Goal: Check status: Check status

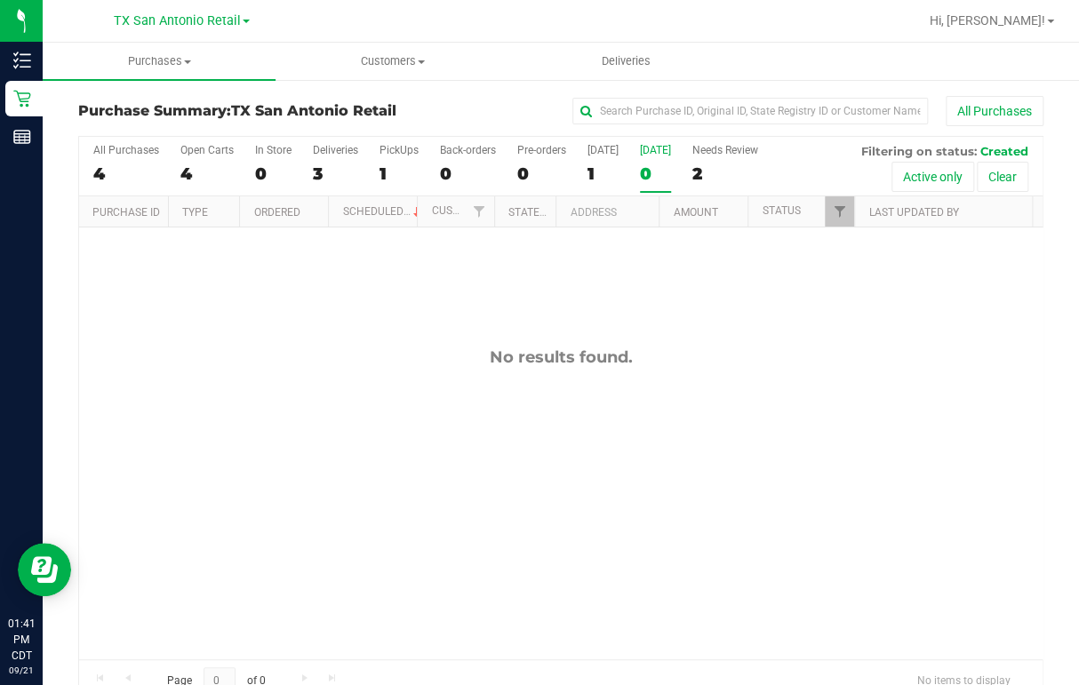
click at [653, 170] on div "0" at bounding box center [655, 174] width 31 height 20
click at [0, 0] on input "[DATE] 0" at bounding box center [0, 0] width 0 height 0
click at [661, 178] on div "0" at bounding box center [655, 174] width 31 height 20
click at [0, 0] on input "[DATE] 0" at bounding box center [0, 0] width 0 height 0
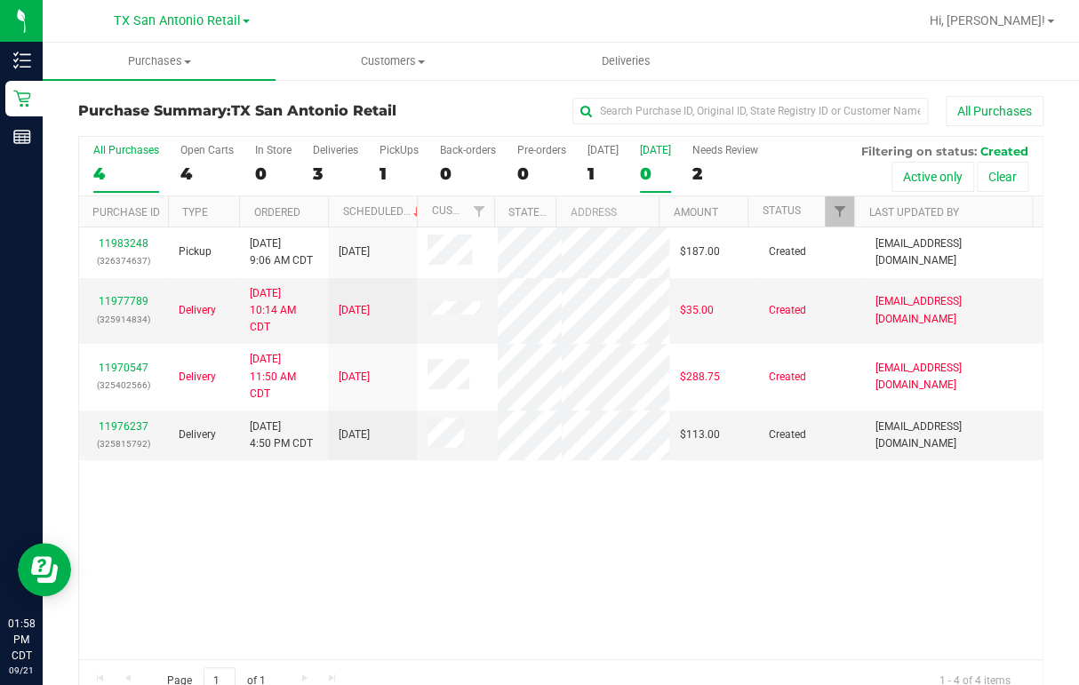
click at [652, 174] on div "0" at bounding box center [655, 174] width 31 height 20
click at [0, 0] on input "[DATE] 0" at bounding box center [0, 0] width 0 height 0
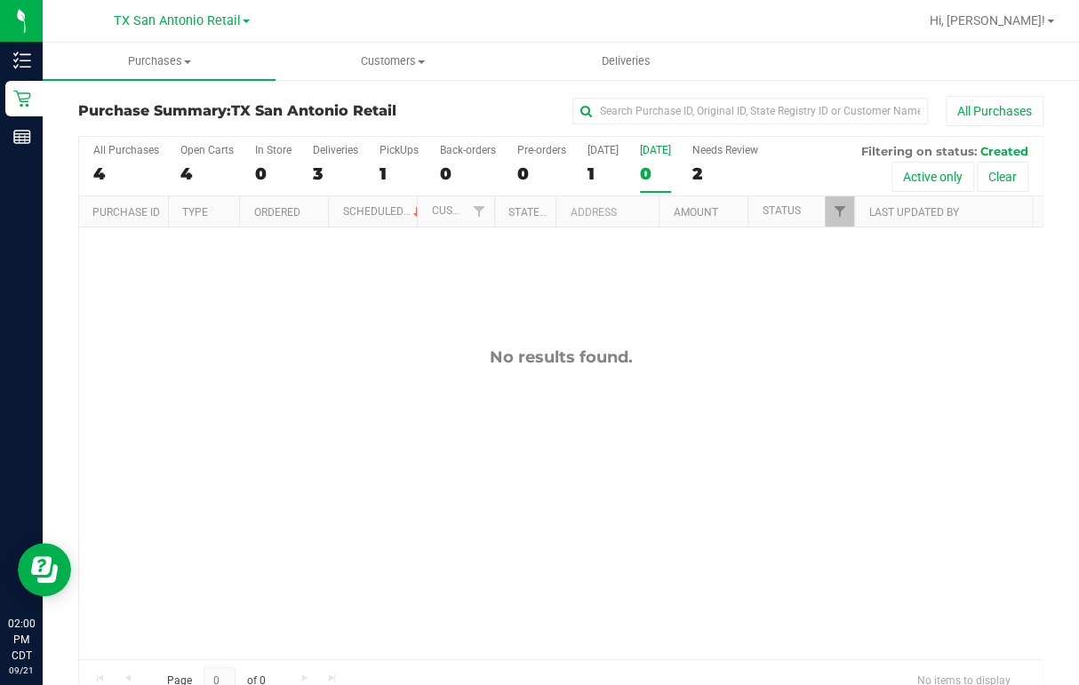
click at [440, 21] on div at bounding box center [618, 21] width 600 height 35
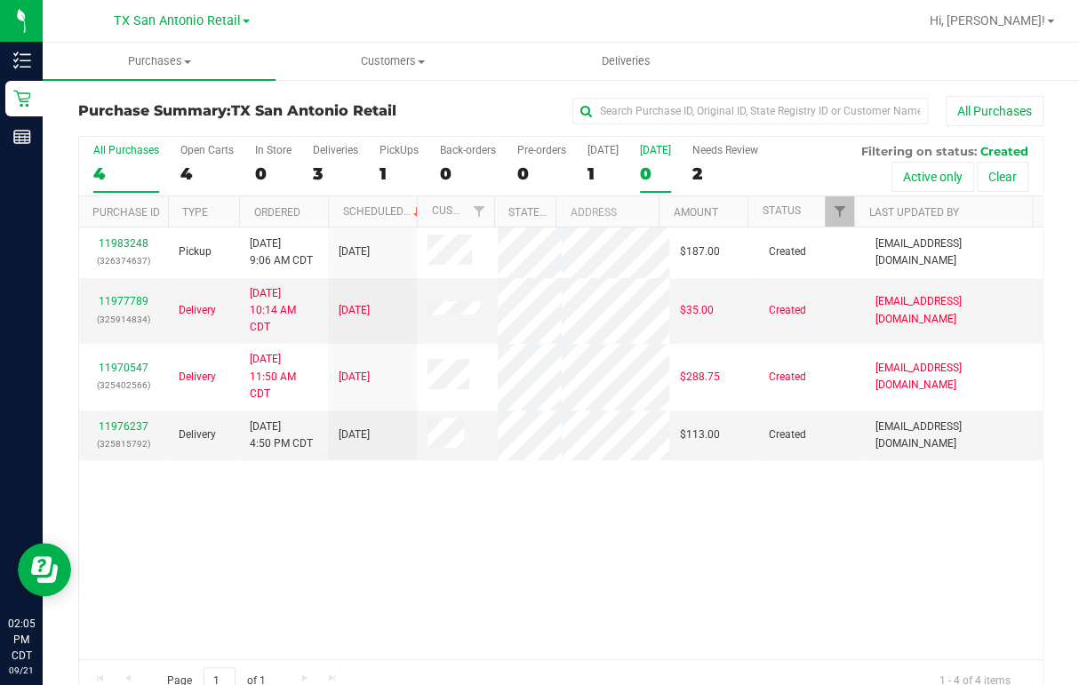
click at [645, 184] on div "0" at bounding box center [655, 174] width 31 height 20
click at [0, 0] on input "[DATE] 0" at bounding box center [0, 0] width 0 height 0
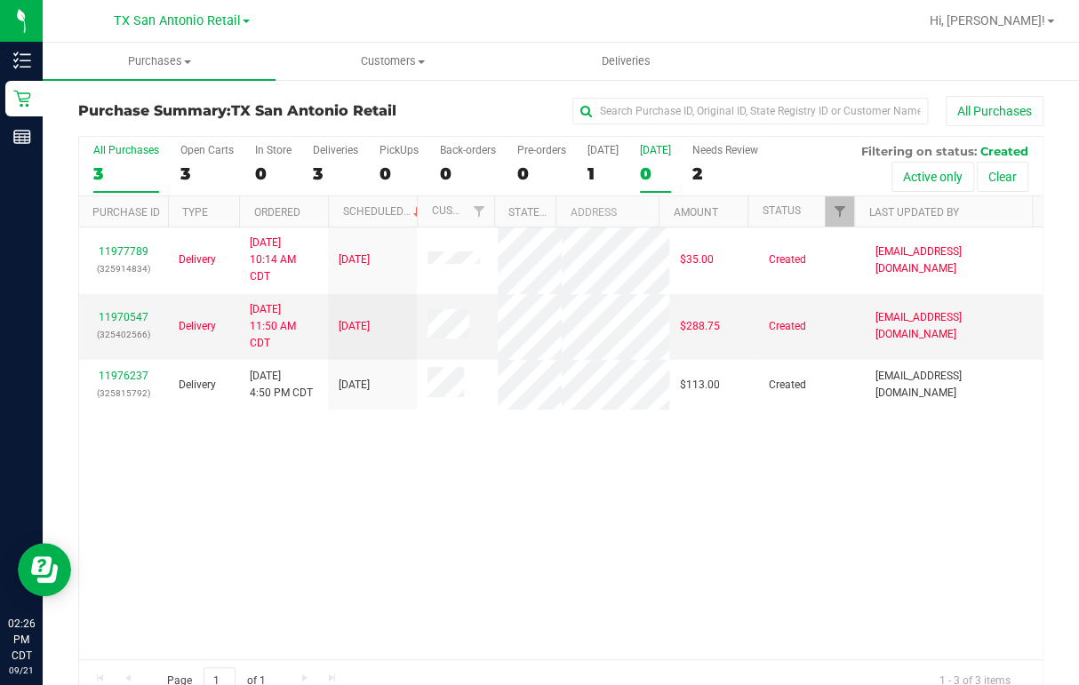
click at [640, 177] on div "0" at bounding box center [655, 174] width 31 height 20
click at [0, 0] on input "[DATE] 0" at bounding box center [0, 0] width 0 height 0
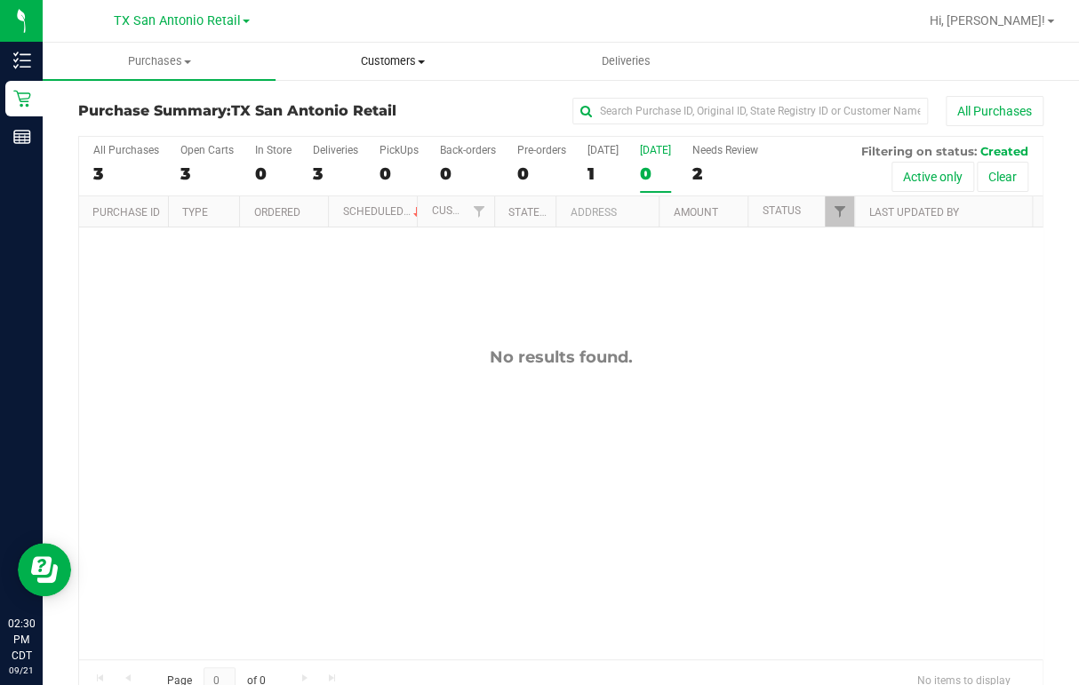
click at [412, 60] on span "Customers" at bounding box center [391, 61] width 231 height 16
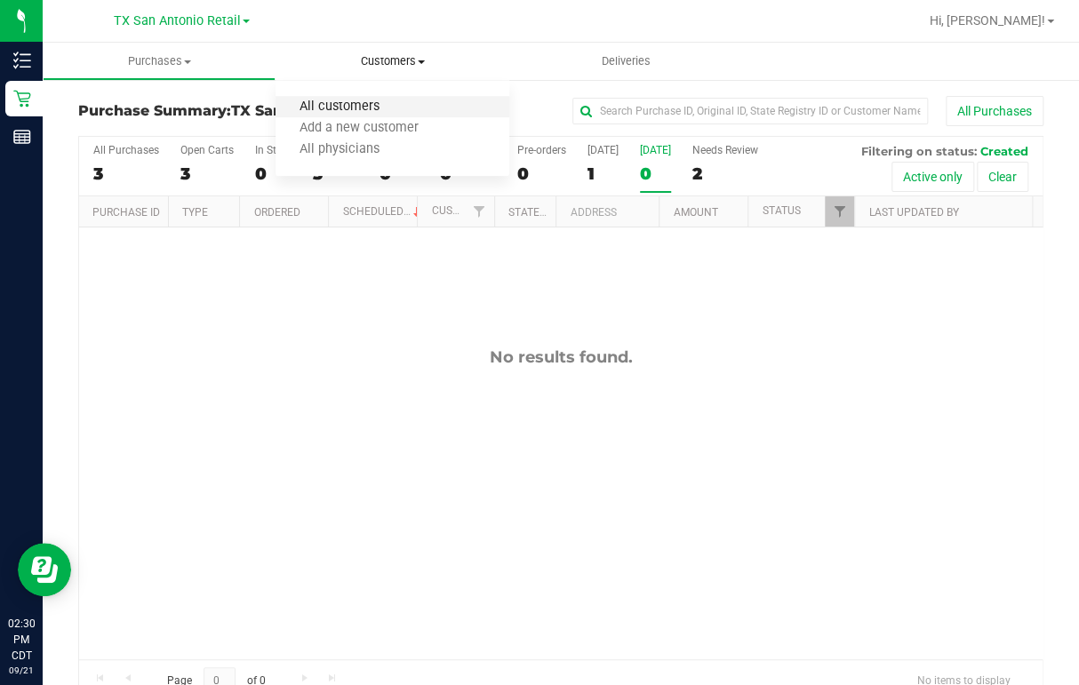
click at [339, 107] on span "All customers" at bounding box center [340, 107] width 128 height 15
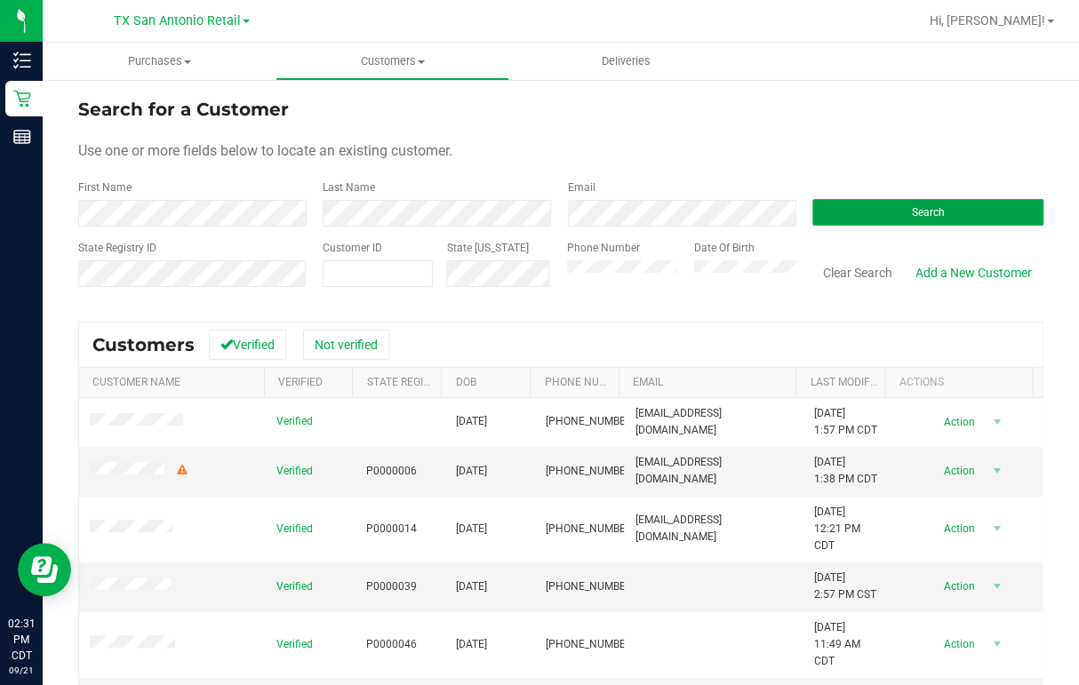
click at [898, 213] on button "Search" at bounding box center [927, 212] width 231 height 27
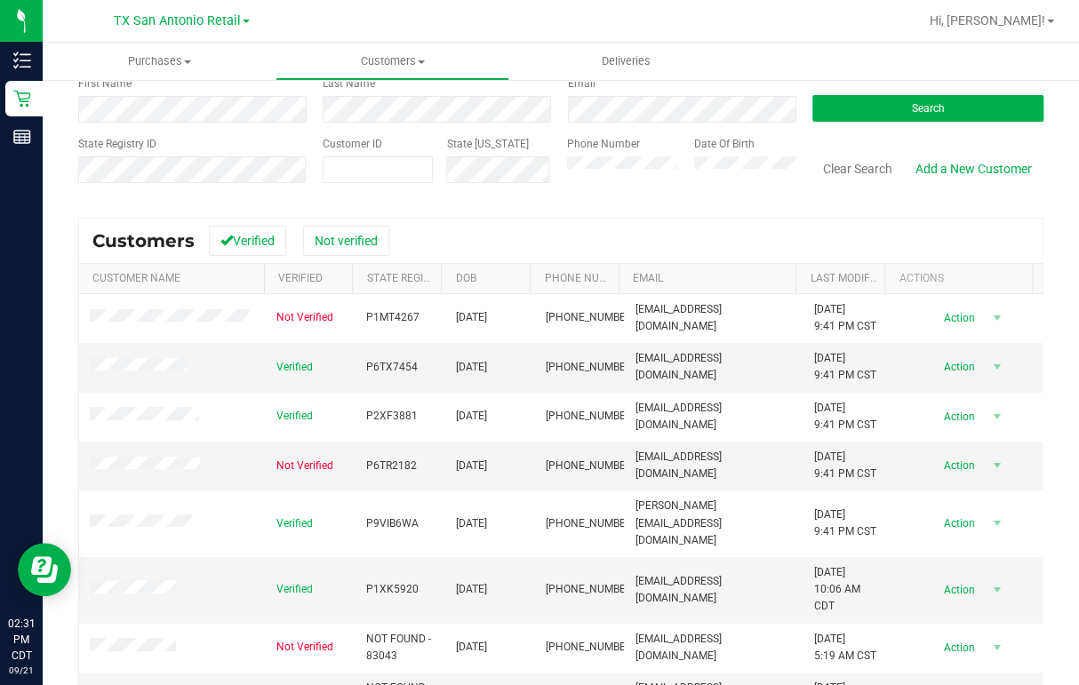
scroll to position [142, 0]
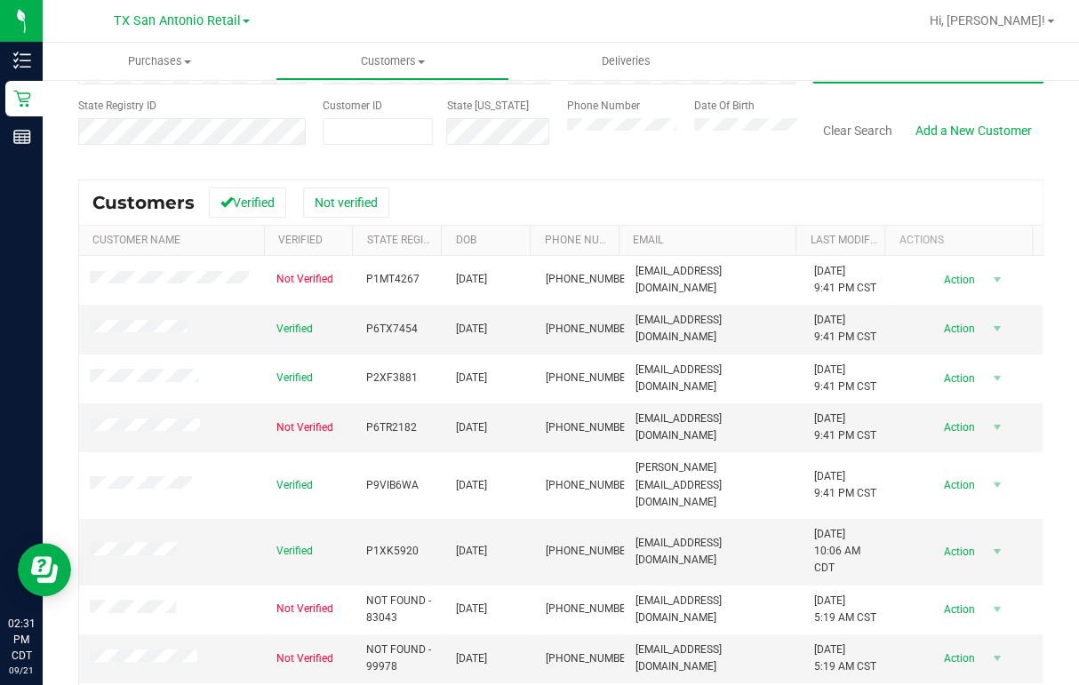
click at [1063, 226] on div "Search for a Customer Use one or more fields below to locate an existing custom…" at bounding box center [561, 342] width 1036 height 812
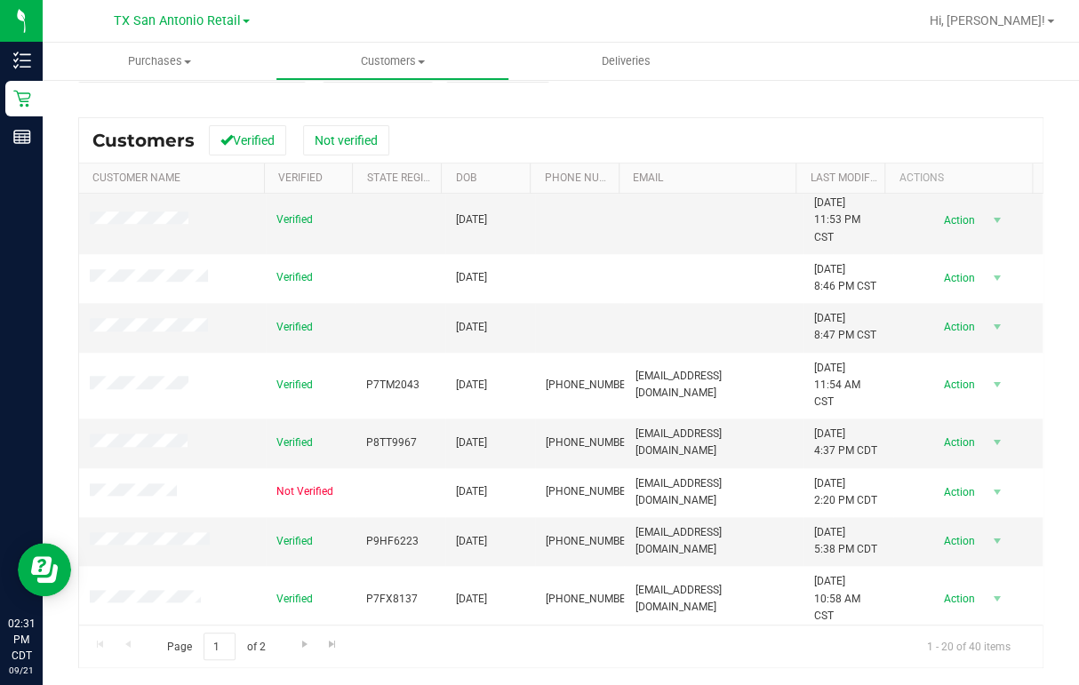
scroll to position [633, 0]
click at [307, 647] on span "Go to the next page" at bounding box center [305, 644] width 14 height 14
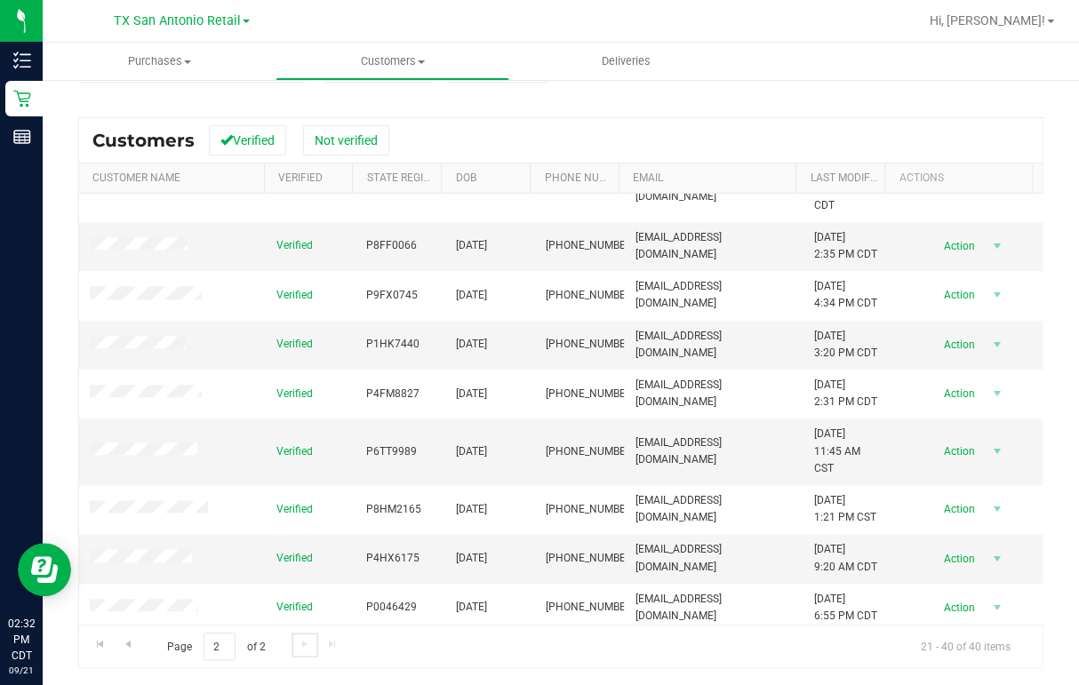
scroll to position [651, 0]
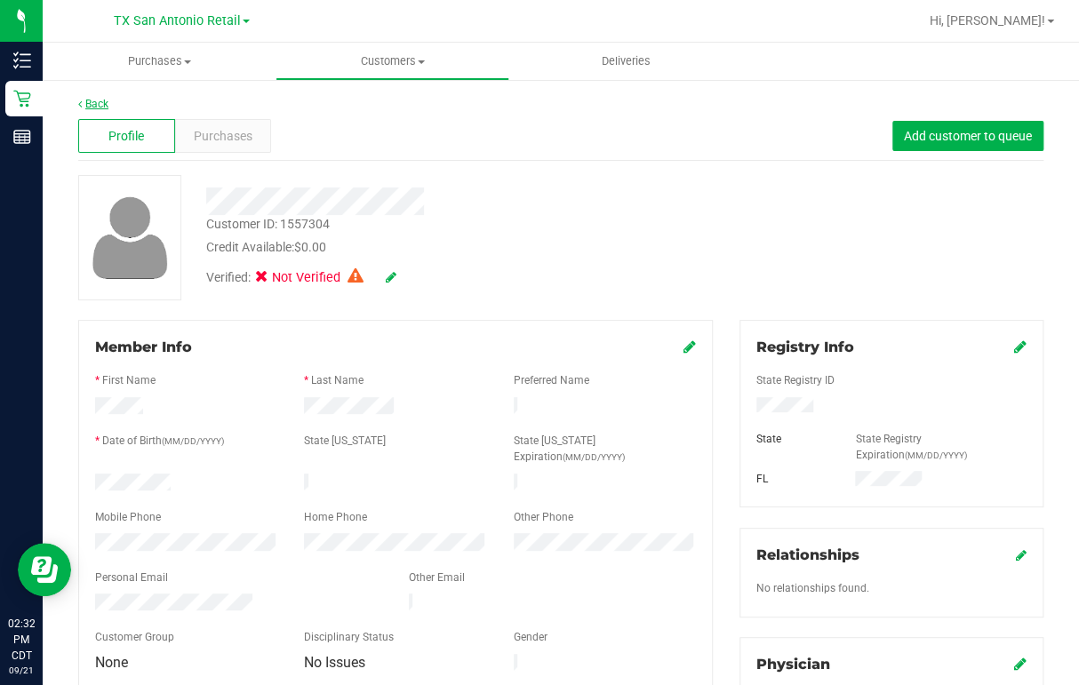
click at [92, 101] on link "Back" at bounding box center [93, 104] width 30 height 12
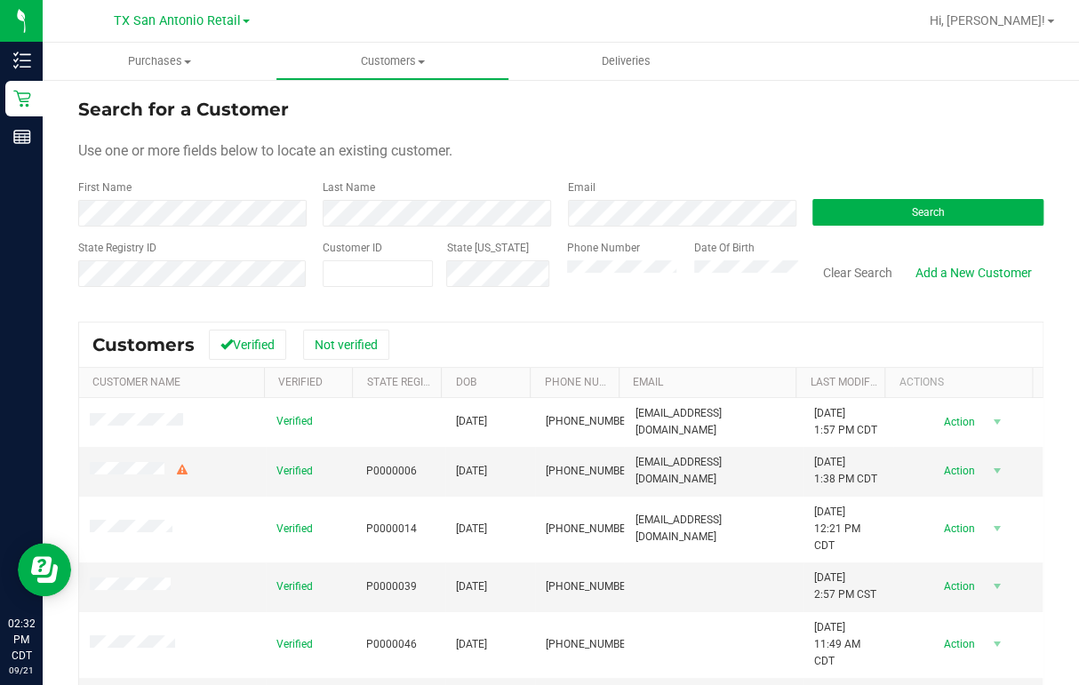
click at [685, 136] on form "Search for a Customer Use one or more fields below to locate an existing custom…" at bounding box center [560, 199] width 965 height 207
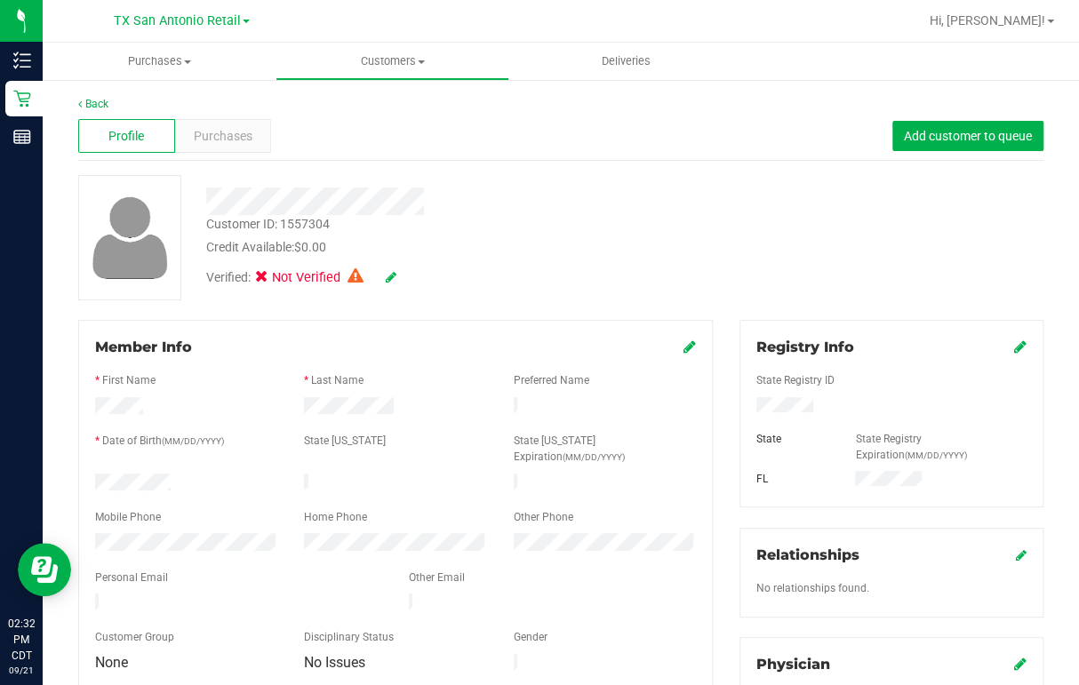
click at [100, 94] on div "Back Profile Purchases Add customer to queue Customer ID: 1557304 Credit Availa…" at bounding box center [561, 690] width 1036 height 1225
click at [96, 102] on link "Back" at bounding box center [93, 104] width 30 height 12
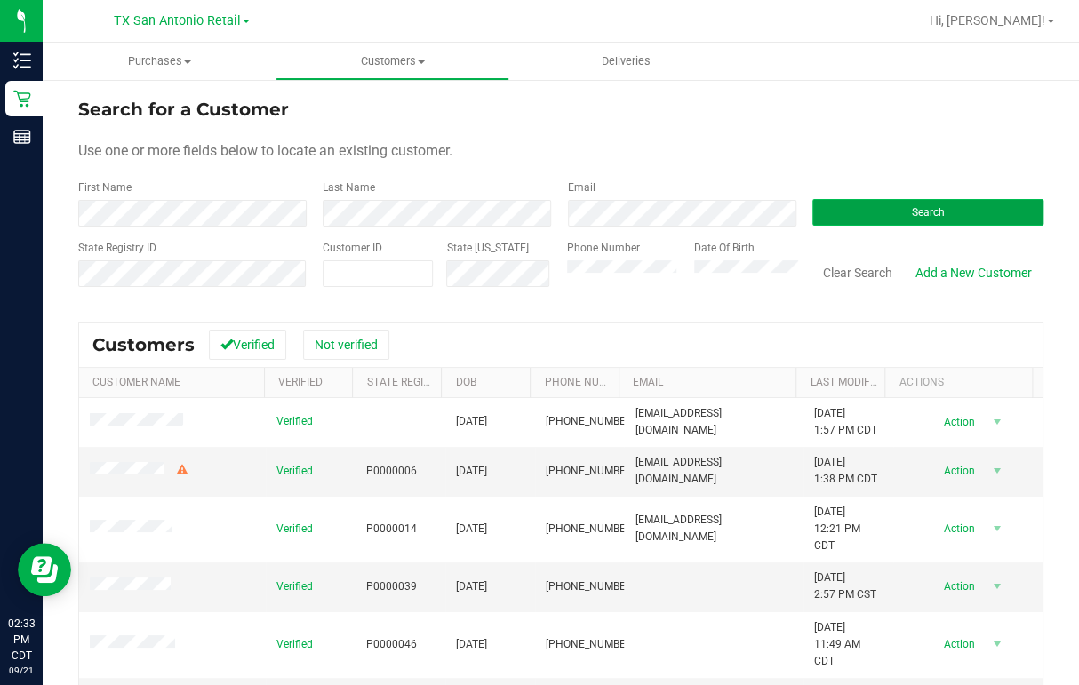
click at [896, 213] on button "Search" at bounding box center [927, 212] width 231 height 27
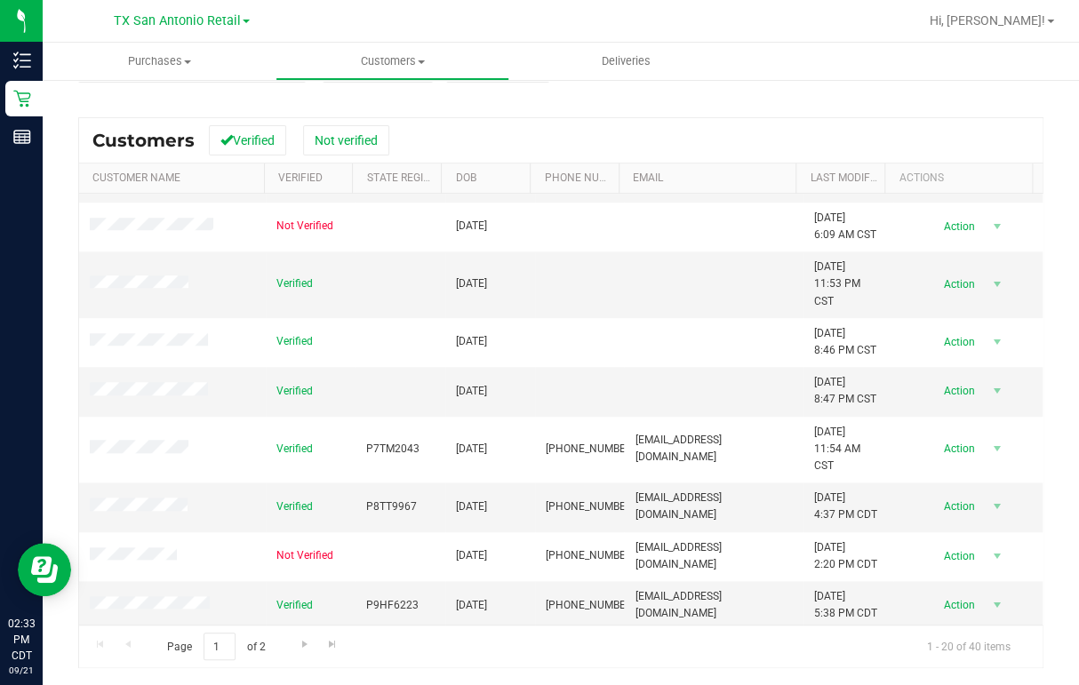
scroll to position [633, 0]
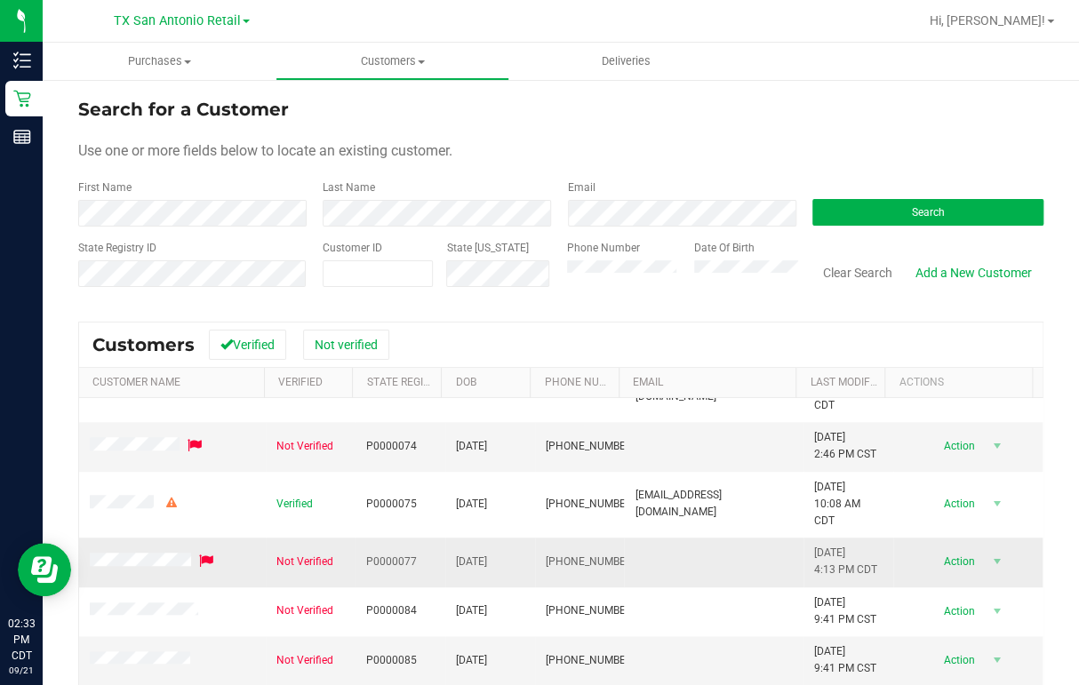
scroll to position [633, 0]
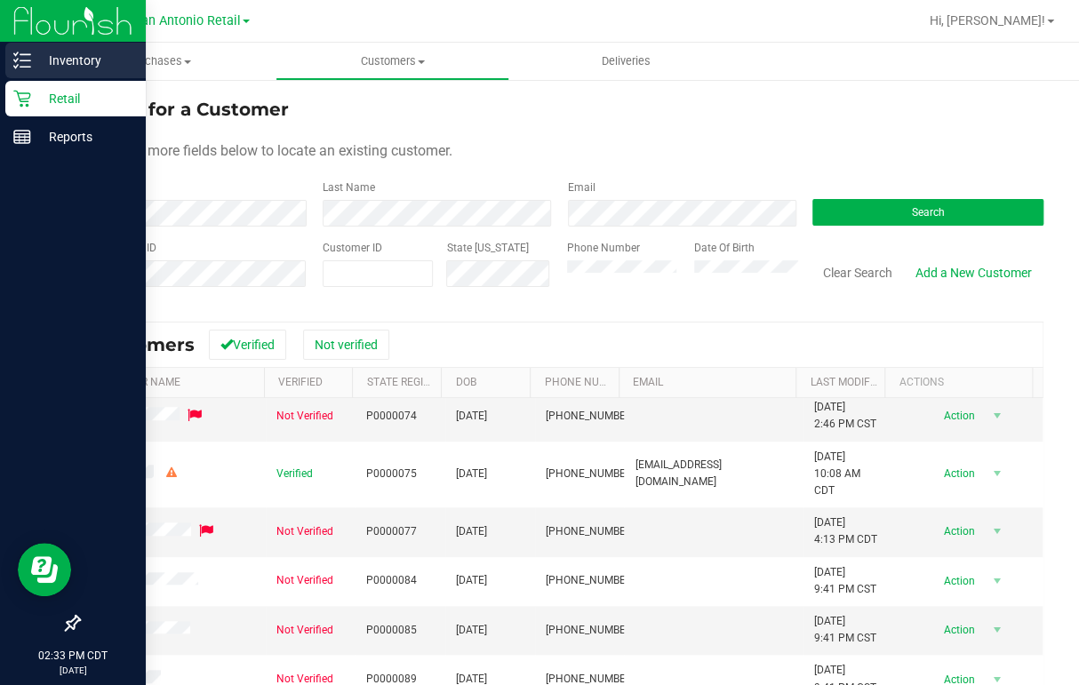
click at [22, 60] on line at bounding box center [25, 60] width 10 height 0
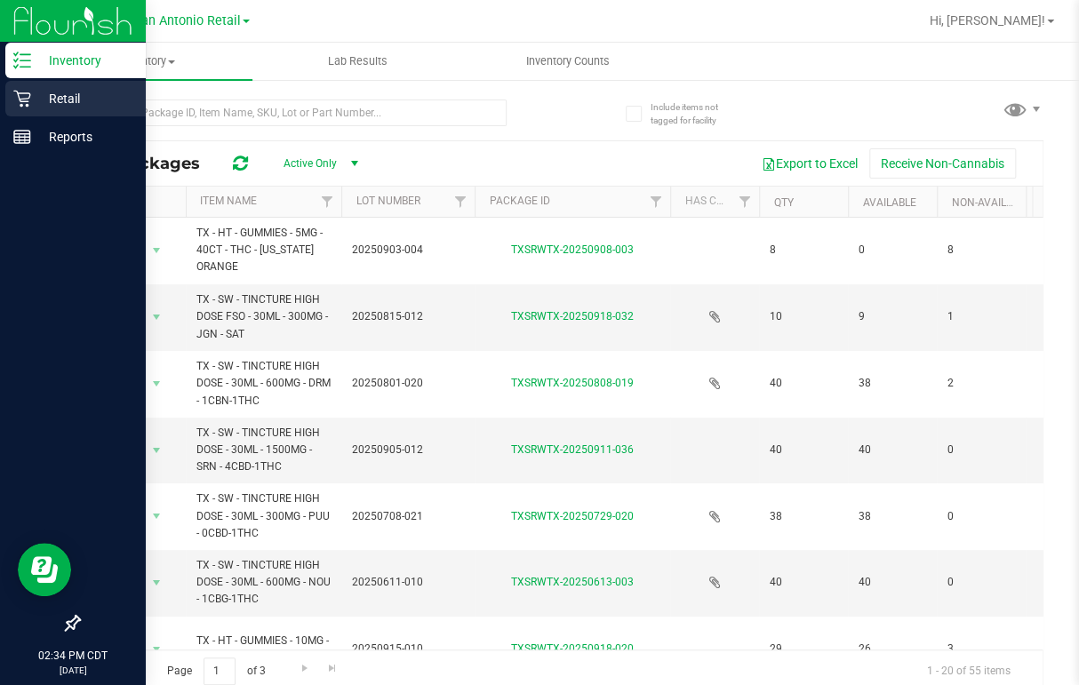
click at [48, 102] on p "Retail" at bounding box center [84, 98] width 107 height 21
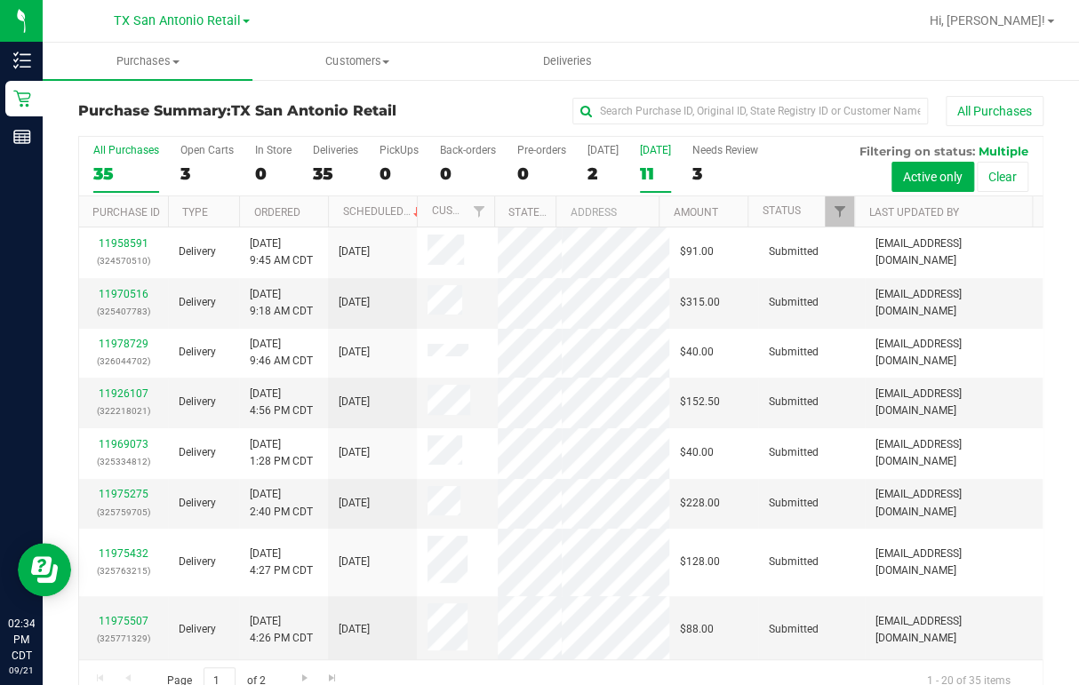
click at [653, 170] on div "11" at bounding box center [655, 174] width 31 height 20
click at [0, 0] on input "[DATE] 11" at bounding box center [0, 0] width 0 height 0
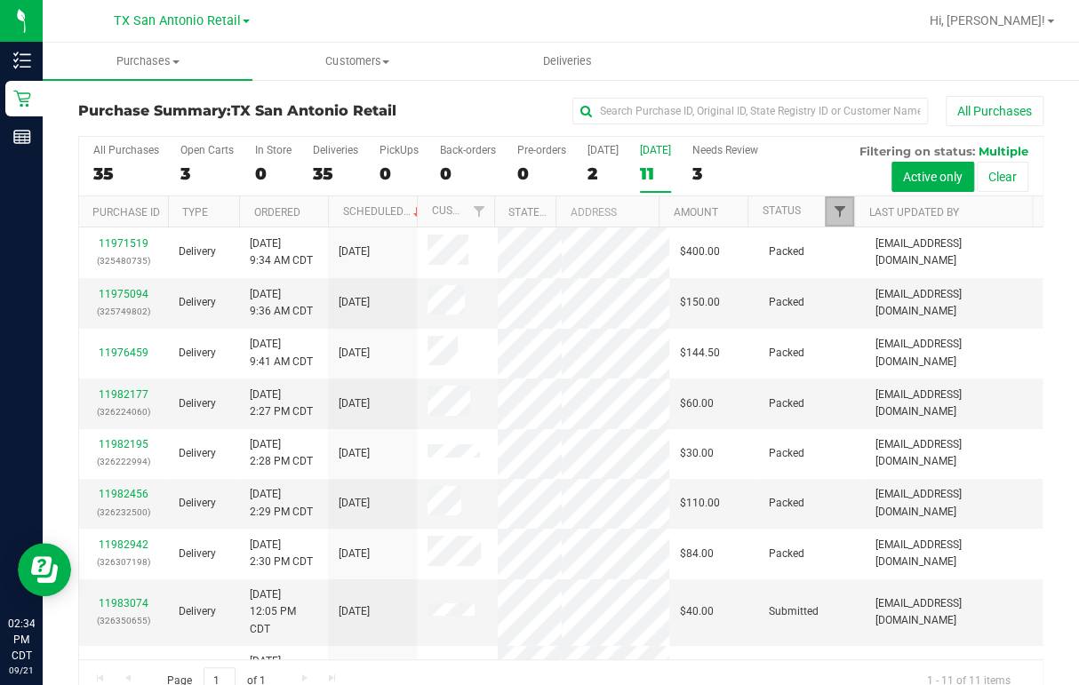
click at [832, 218] on span "Filter" at bounding box center [839, 211] width 14 height 14
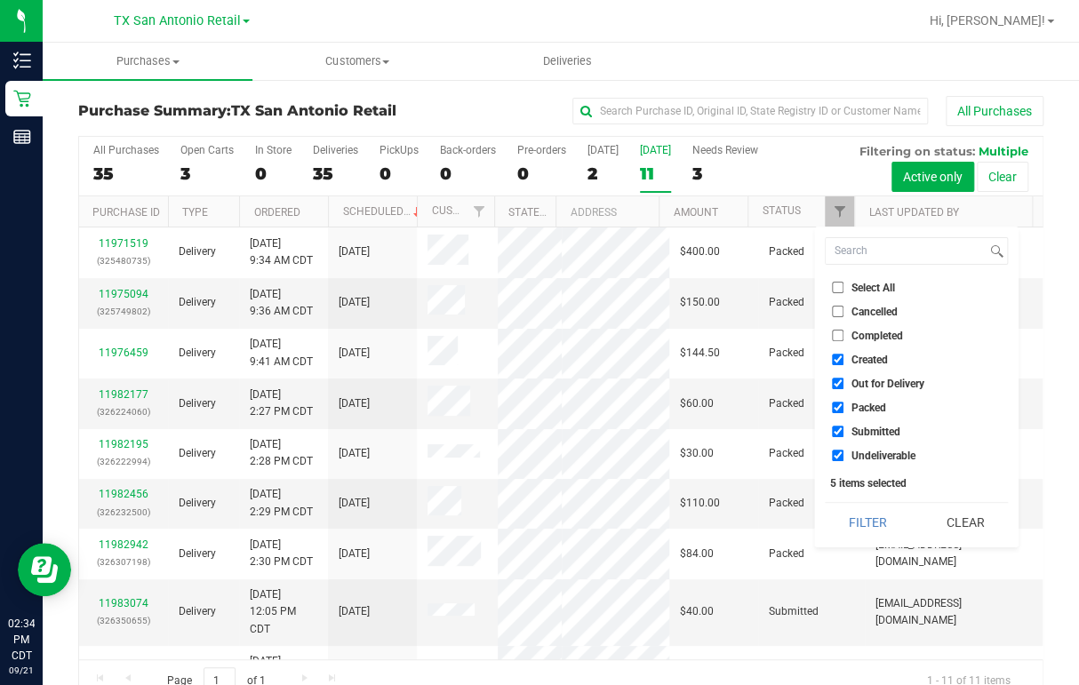
click at [859, 407] on span "Packed" at bounding box center [868, 408] width 35 height 11
click at [843, 407] on input "Packed" at bounding box center [838, 408] width 12 height 12
checkbox input "false"
click at [850, 378] on label "Out for Delivery" at bounding box center [878, 384] width 92 height 12
click at [843, 378] on input "Out for Delivery" at bounding box center [838, 384] width 12 height 12
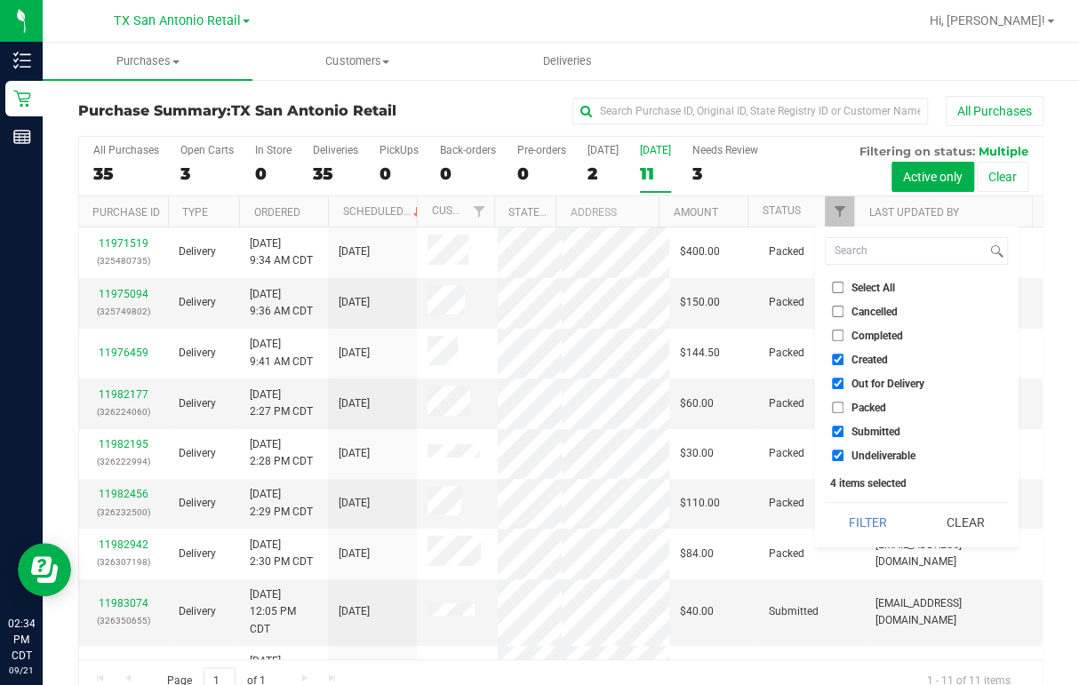
checkbox input "false"
click at [846, 423] on li "Submitted" at bounding box center [916, 431] width 183 height 19
click at [836, 450] on input "Undeliverable" at bounding box center [838, 456] width 12 height 12
checkbox input "false"
click at [831, 420] on ul "Select All Cancelled Completed Created Out for Delivery Packed Submitted Undeli…" at bounding box center [916, 371] width 183 height 187
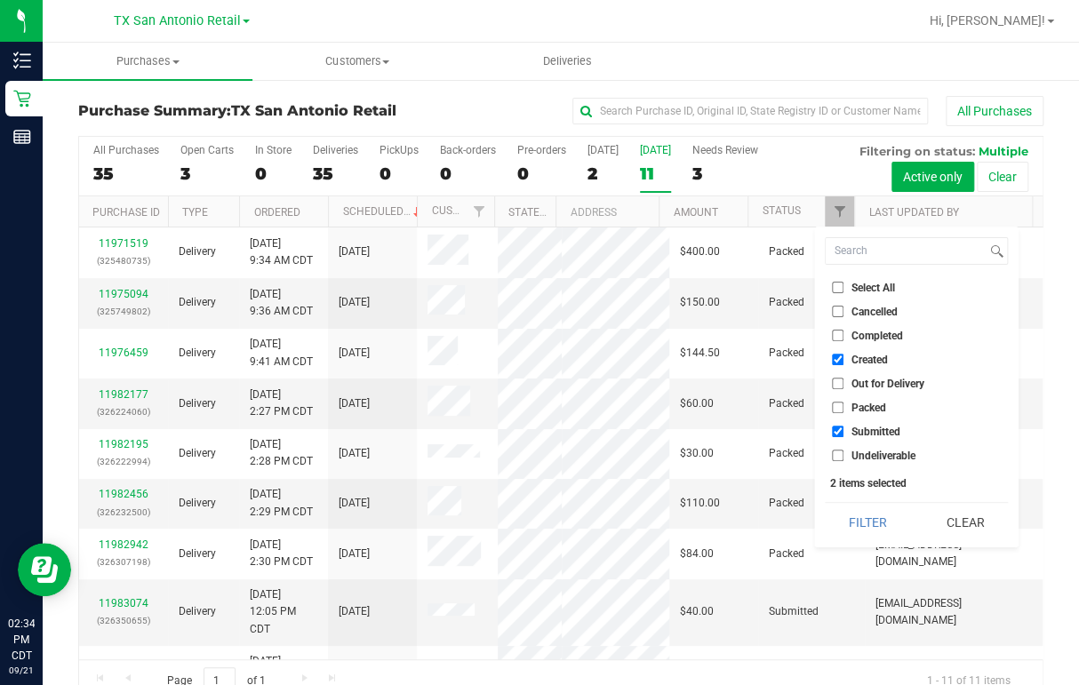
click at [832, 427] on input "Submitted" at bounding box center [838, 432] width 12 height 12
checkbox input "false"
click at [871, 531] on button "Filter" at bounding box center [867, 522] width 85 height 39
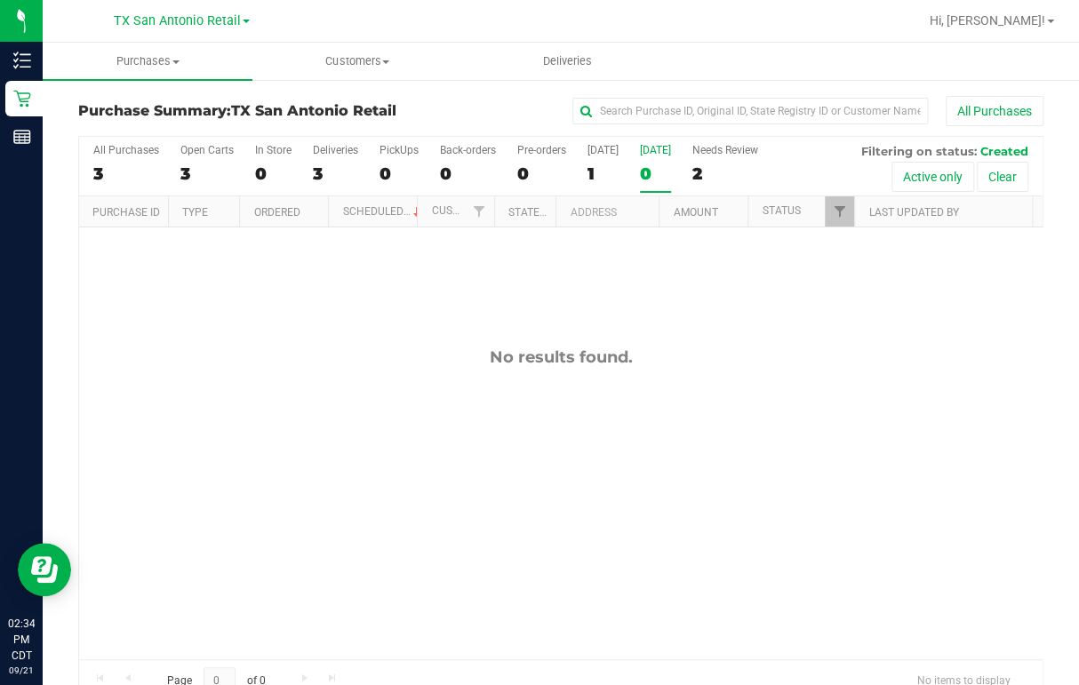
click at [264, 373] on div "No results found." at bounding box center [560, 504] width 963 height 552
click at [367, 369] on div "No results found." at bounding box center [560, 504] width 963 height 552
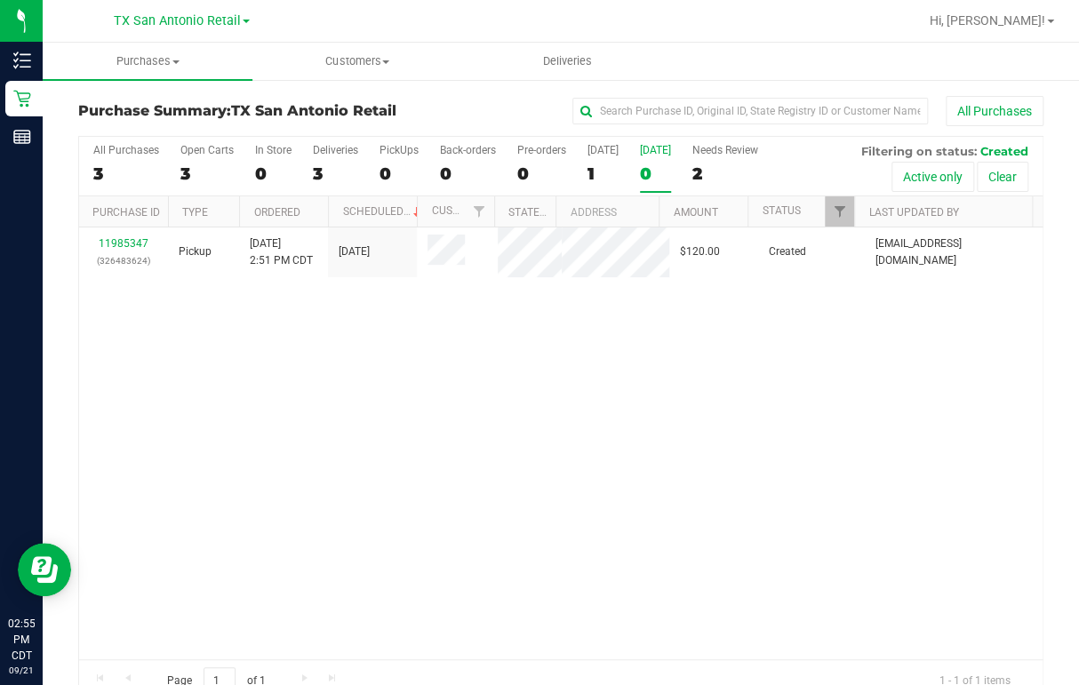
click at [367, 370] on div "11985347 (326483624) Pickup [DATE] 2:51 PM CDT 9/22/2025 $120.00 Created [EMAIL…" at bounding box center [560, 444] width 963 height 432
click at [652, 173] on div "0" at bounding box center [655, 174] width 31 height 20
click at [0, 0] on input "[DATE] 0" at bounding box center [0, 0] width 0 height 0
click at [475, 28] on div at bounding box center [618, 21] width 600 height 35
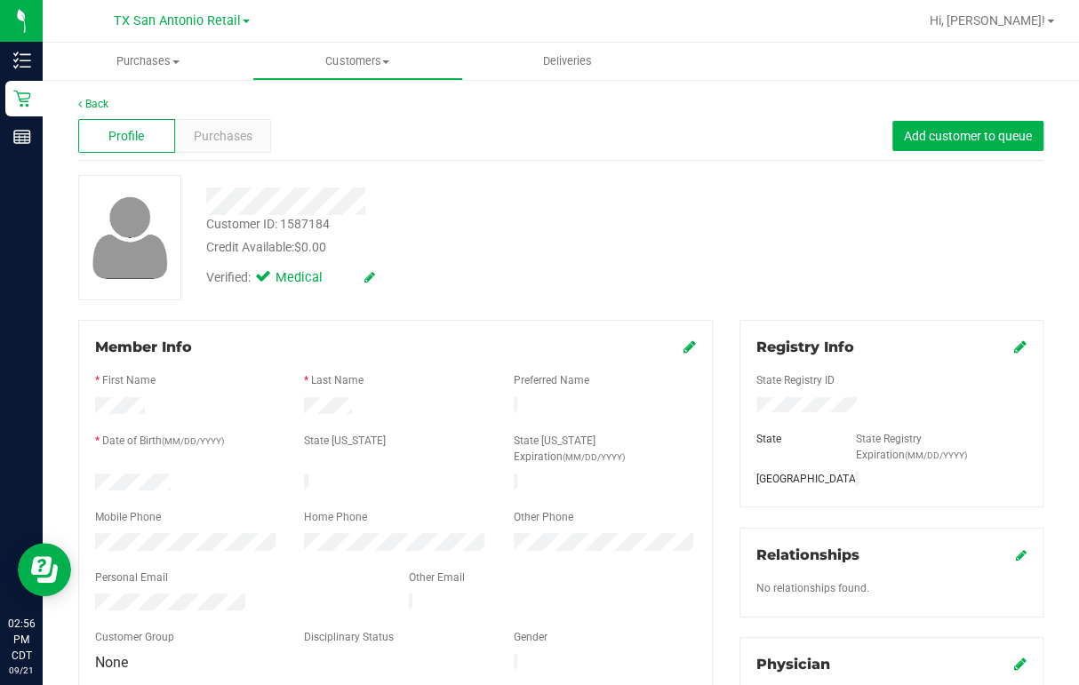
drag, startPoint x: 203, startPoint y: 198, endPoint x: 390, endPoint y: 204, distance: 187.6
click at [390, 204] on div at bounding box center [441, 202] width 496 height 28
drag, startPoint x: 256, startPoint y: 185, endPoint x: 531, endPoint y: 192, distance: 274.7
click at [531, 192] on div at bounding box center [441, 202] width 496 height 28
click at [373, 203] on div at bounding box center [441, 202] width 496 height 28
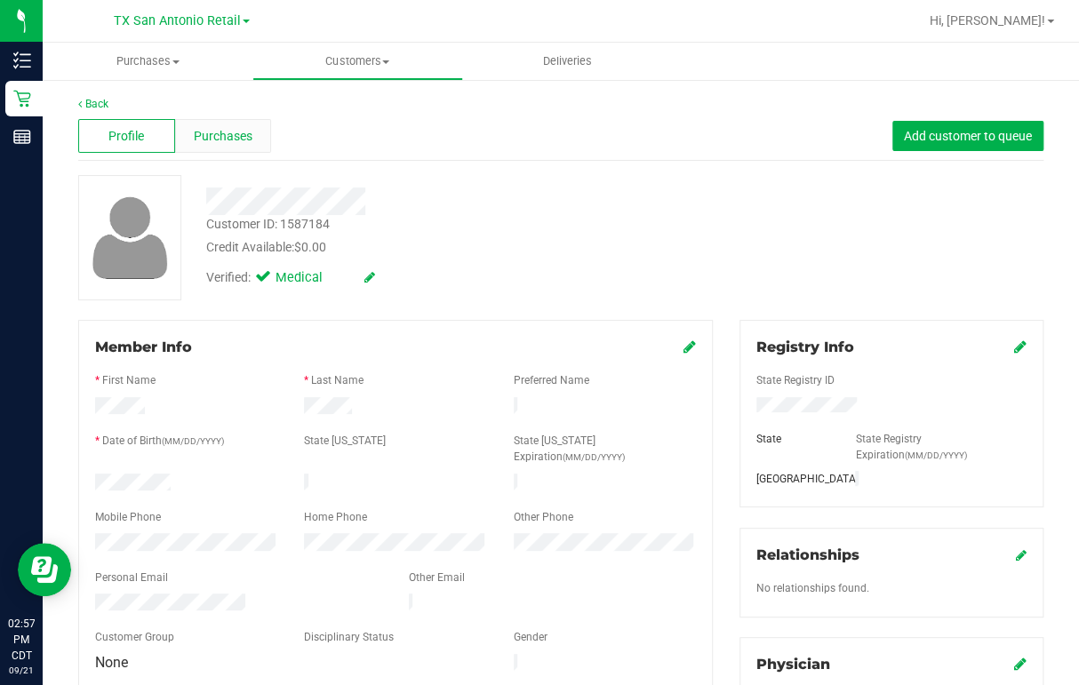
click at [224, 139] on span "Purchases" at bounding box center [223, 136] width 59 height 19
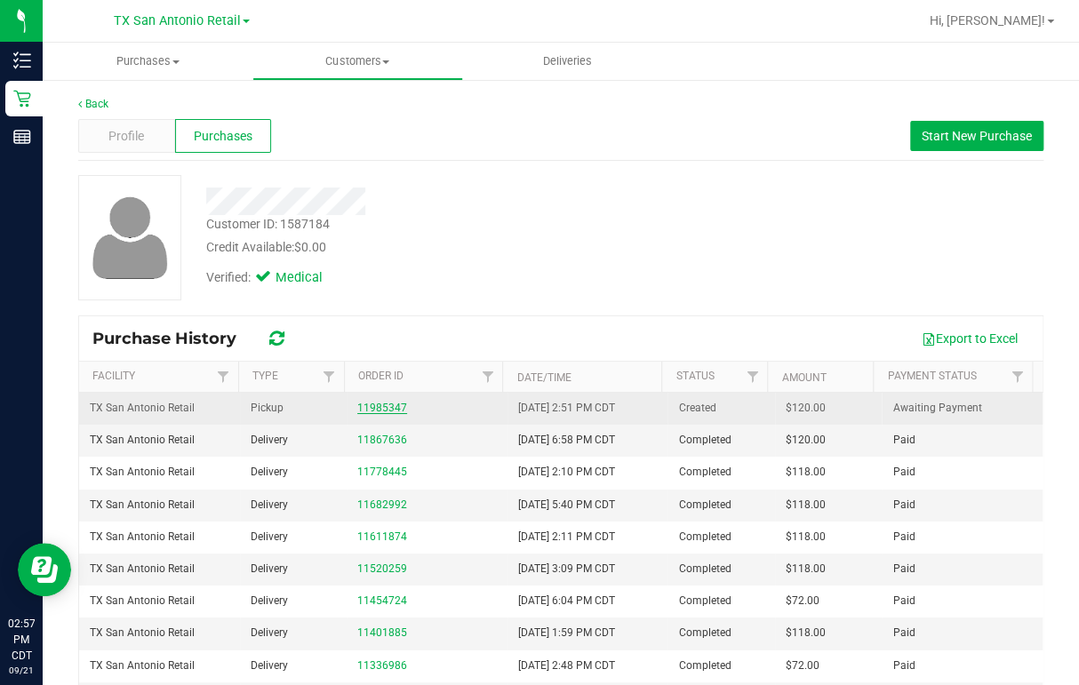
click at [363, 409] on link "11985347" at bounding box center [382, 408] width 50 height 12
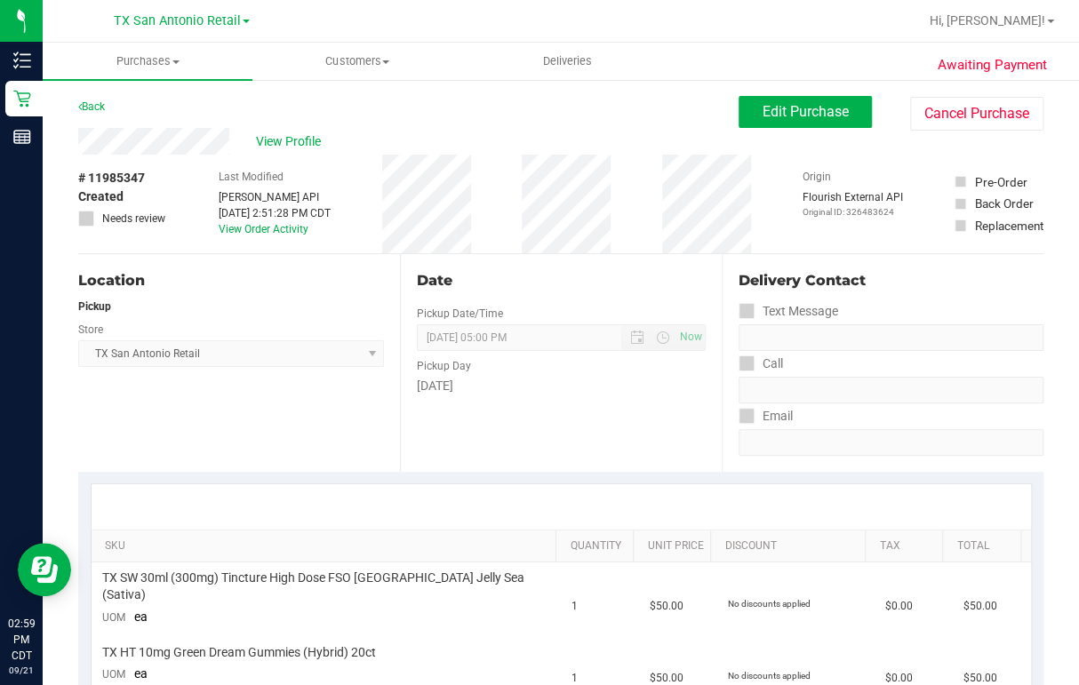
click at [763, 112] on span "Edit Purchase" at bounding box center [806, 111] width 86 height 17
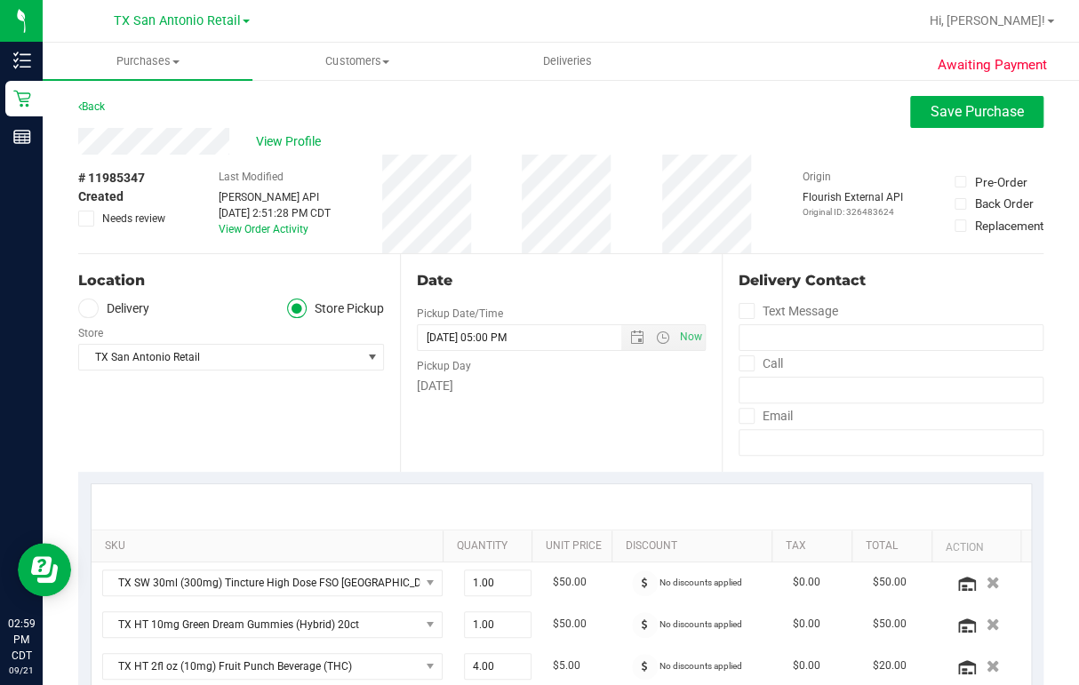
click at [85, 316] on span at bounding box center [88, 309] width 20 height 20
click at [0, 0] on input "Delivery" at bounding box center [0, 0] width 0 height 0
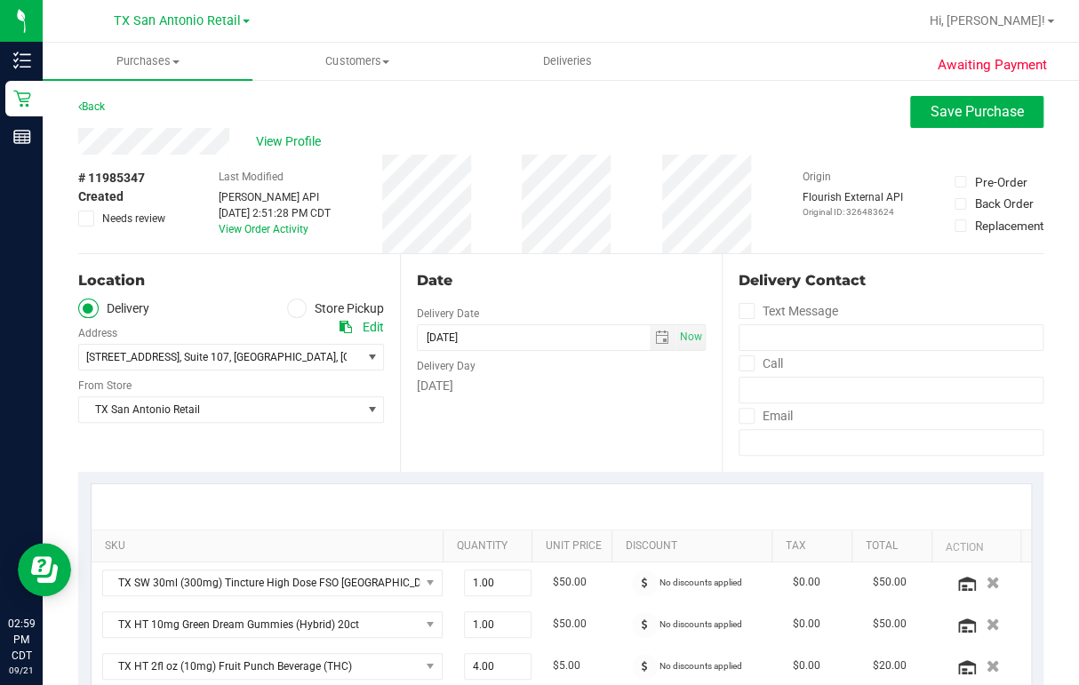
click at [556, 396] on div "Date Delivery Date [DATE] Now [DATE] 05:00 PM Now Delivery Day [DATE]" at bounding box center [561, 363] width 322 height 218
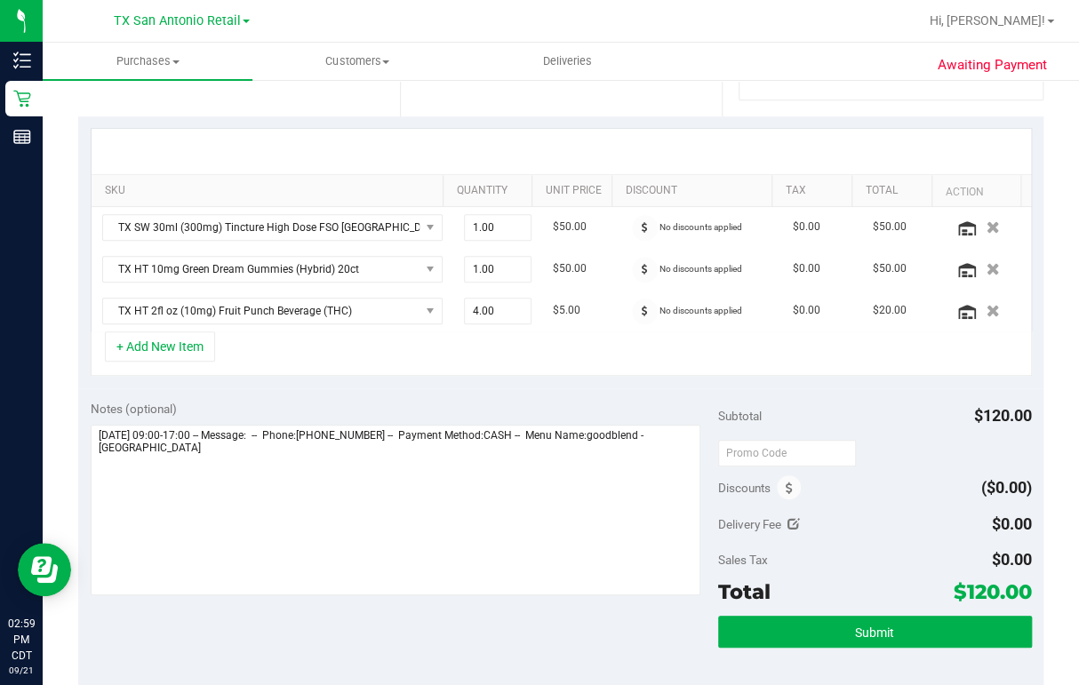
scroll to position [427, 0]
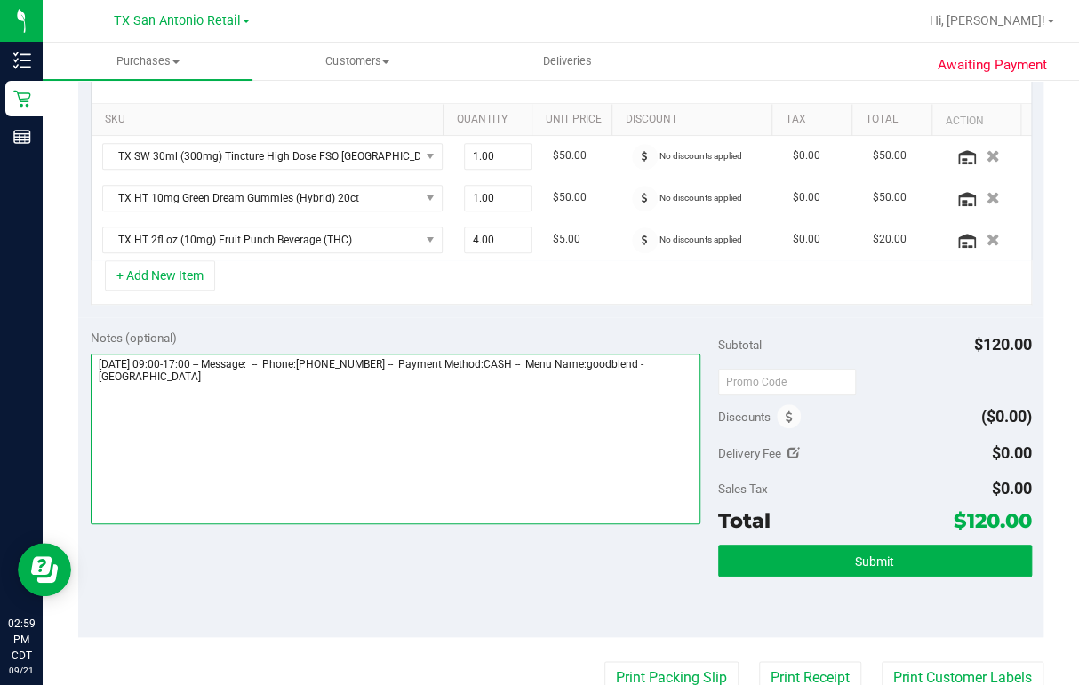
click at [192, 380] on textarea at bounding box center [396, 439] width 610 height 171
type textarea "[DATE] 09:00-17:00 -- Message: -- Phone:[PHONE_NUMBER] -- Payment Method:CASH -…"
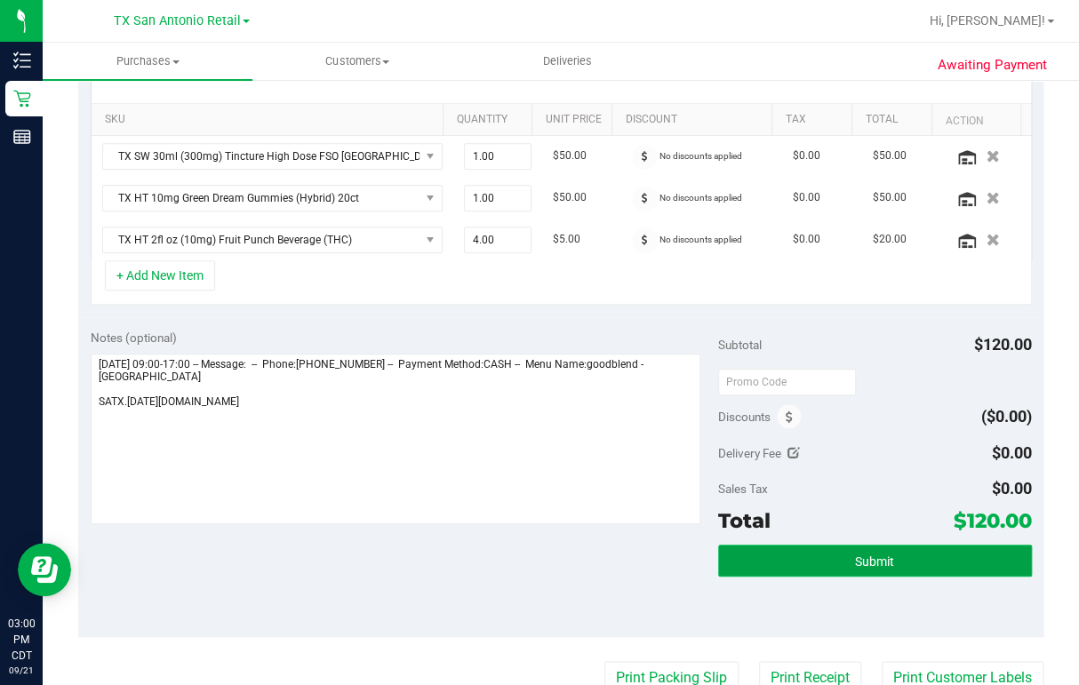
click at [754, 553] on button "Submit" at bounding box center [875, 561] width 314 height 32
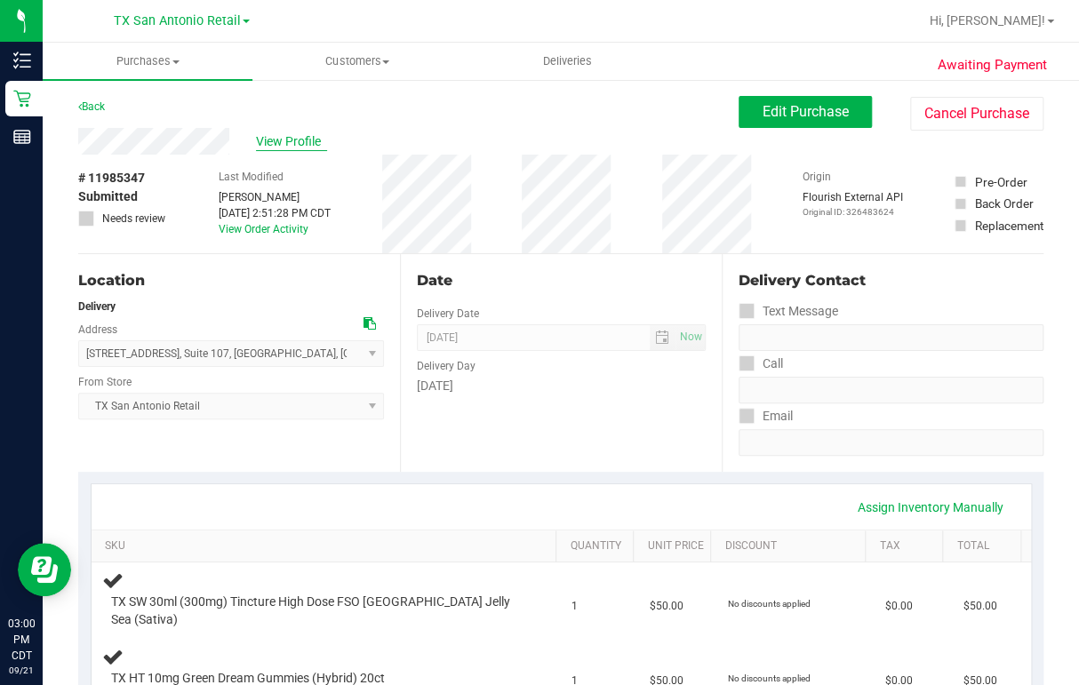
click at [292, 142] on span "View Profile" at bounding box center [291, 141] width 71 height 19
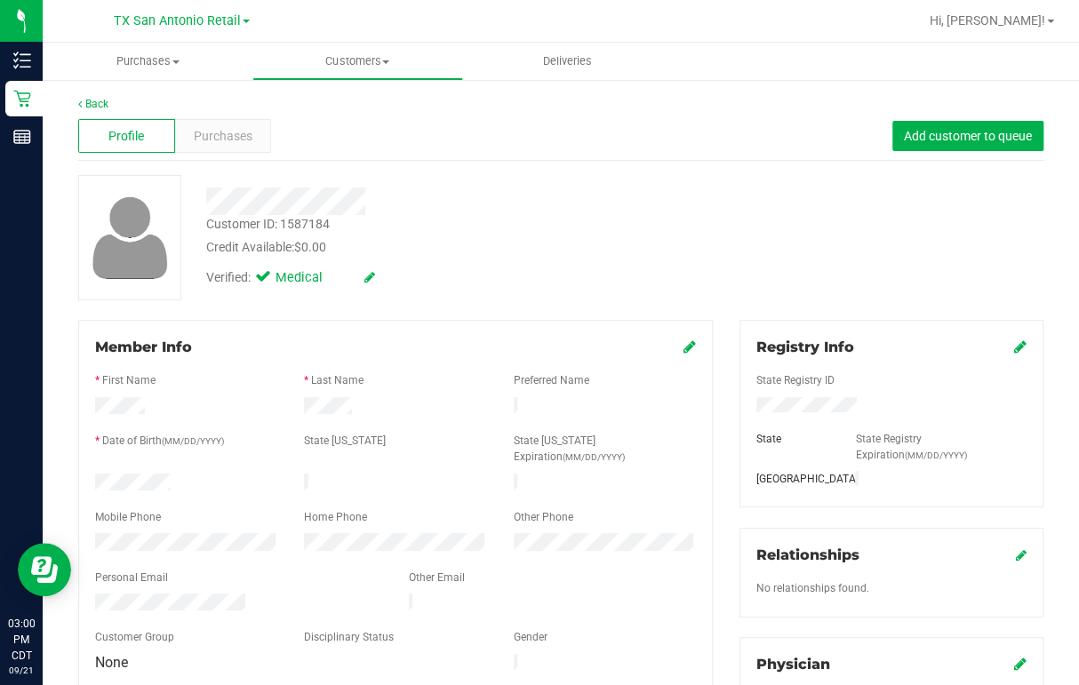
click at [245, 594] on div at bounding box center [239, 604] width 314 height 21
click at [235, 135] on span "Purchases" at bounding box center [223, 136] width 59 height 19
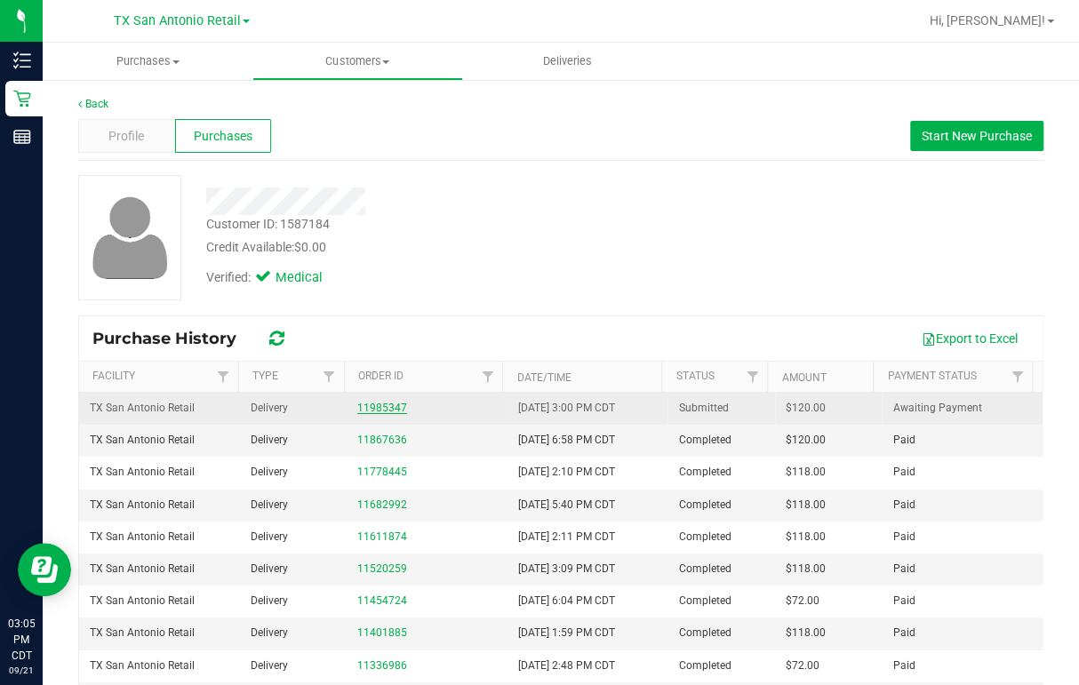
click at [373, 408] on link "11985347" at bounding box center [382, 408] width 50 height 12
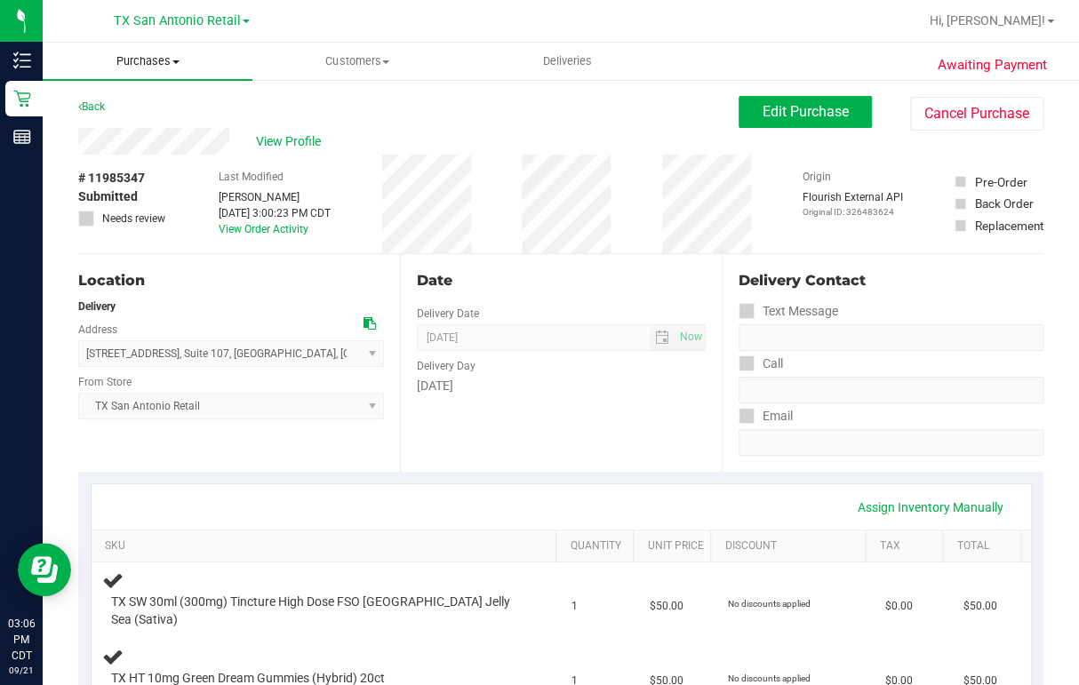
click at [128, 57] on span "Purchases" at bounding box center [148, 61] width 210 height 16
click at [139, 106] on span "Summary of purchases" at bounding box center [134, 107] width 182 height 15
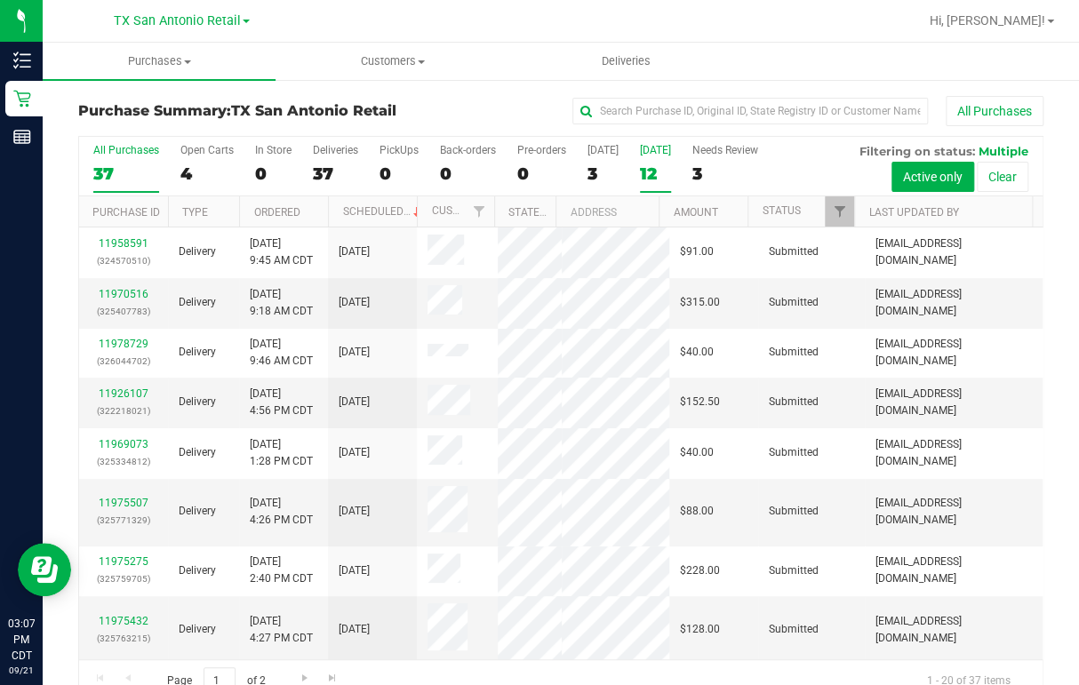
click at [643, 178] on div "12" at bounding box center [655, 174] width 31 height 20
click at [0, 0] on input "[DATE] 12" at bounding box center [0, 0] width 0 height 0
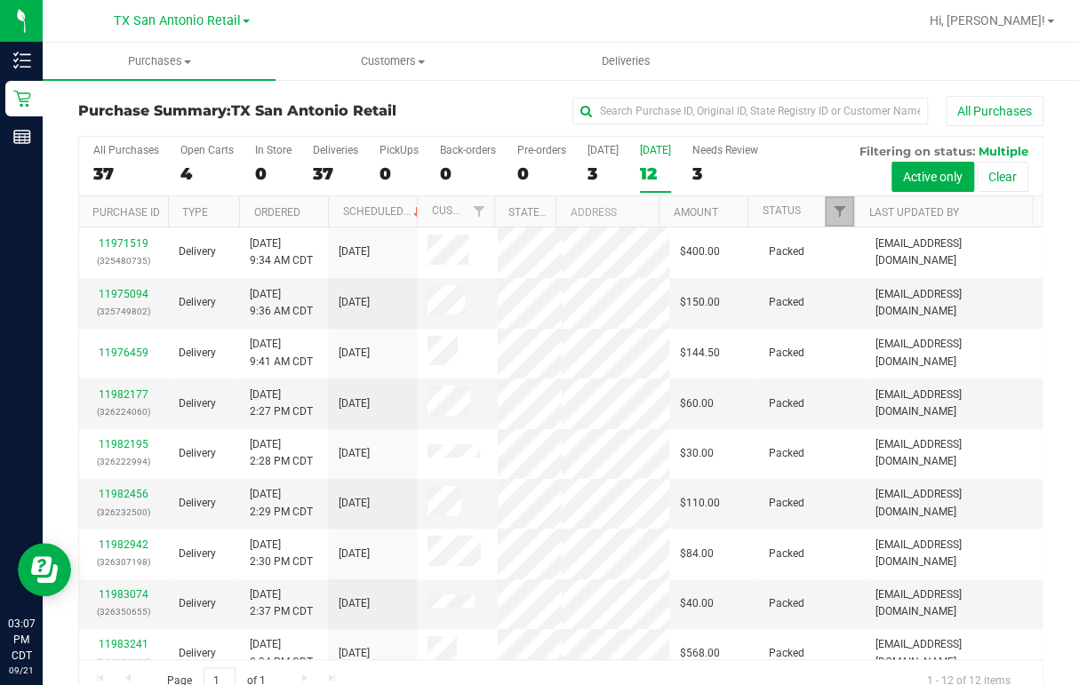
click at [825, 205] on link "Filter" at bounding box center [839, 211] width 29 height 30
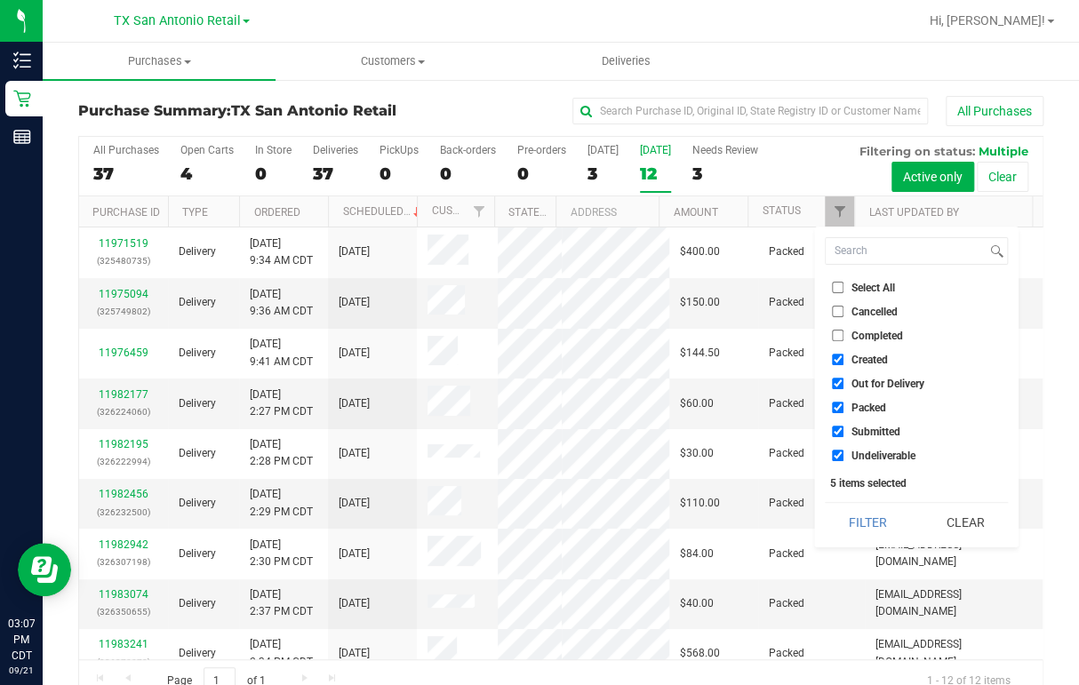
click at [846, 384] on label "Out for Delivery" at bounding box center [878, 384] width 92 height 12
click at [843, 384] on input "Out for Delivery" at bounding box center [838, 384] width 12 height 12
checkbox input "false"
click at [848, 403] on label "Packed" at bounding box center [859, 408] width 54 height 12
click at [843, 403] on input "Packed" at bounding box center [838, 408] width 12 height 12
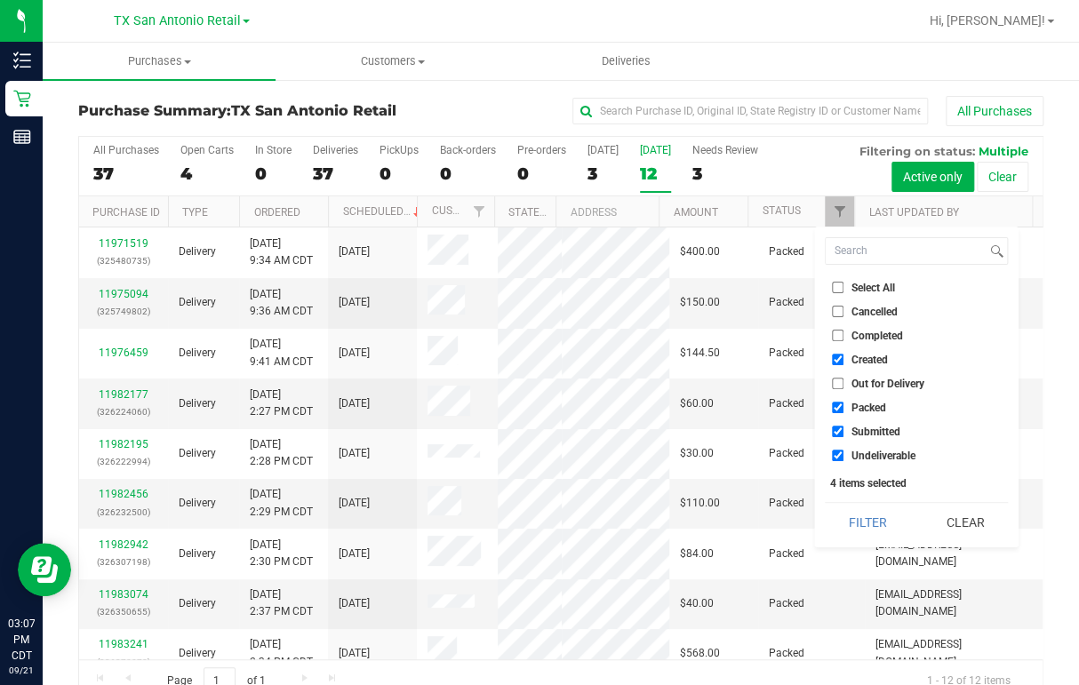
checkbox input "false"
click at [849, 427] on label "Submitted" at bounding box center [866, 432] width 68 height 12
click at [843, 427] on input "Submitted" at bounding box center [838, 432] width 12 height 12
checkbox input "false"
click at [847, 451] on label "Undeliverable" at bounding box center [874, 456] width 84 height 12
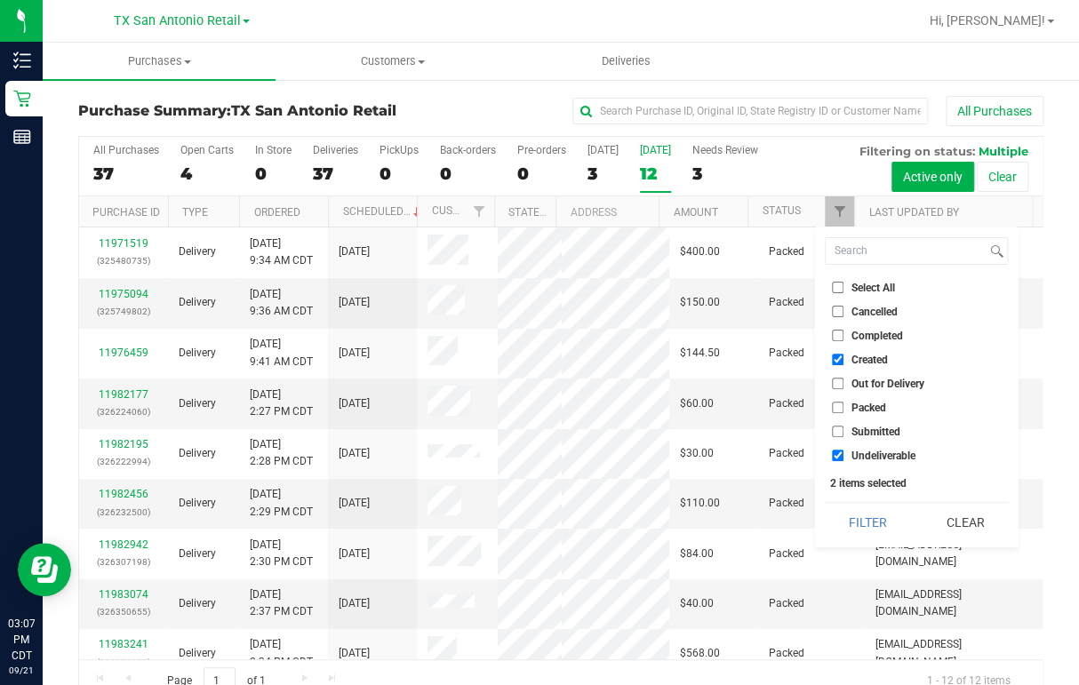
click at [843, 451] on input "Undeliverable" at bounding box center [838, 456] width 12 height 12
checkbox input "false"
click at [843, 529] on button "Filter" at bounding box center [867, 522] width 85 height 39
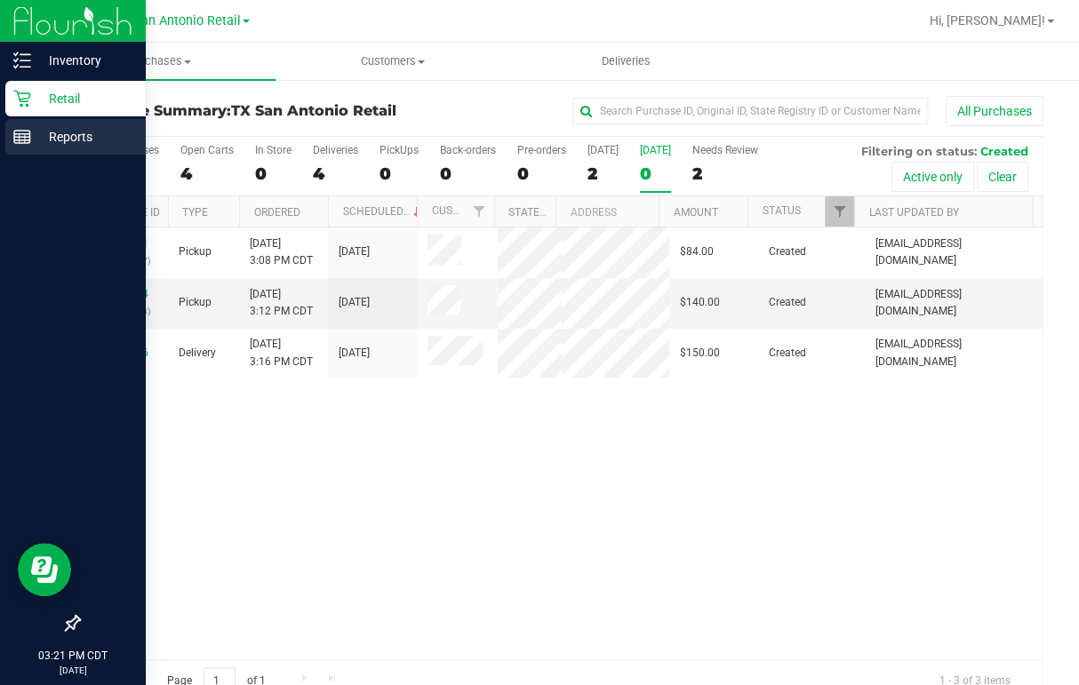
click at [71, 131] on p "Reports" at bounding box center [84, 136] width 107 height 21
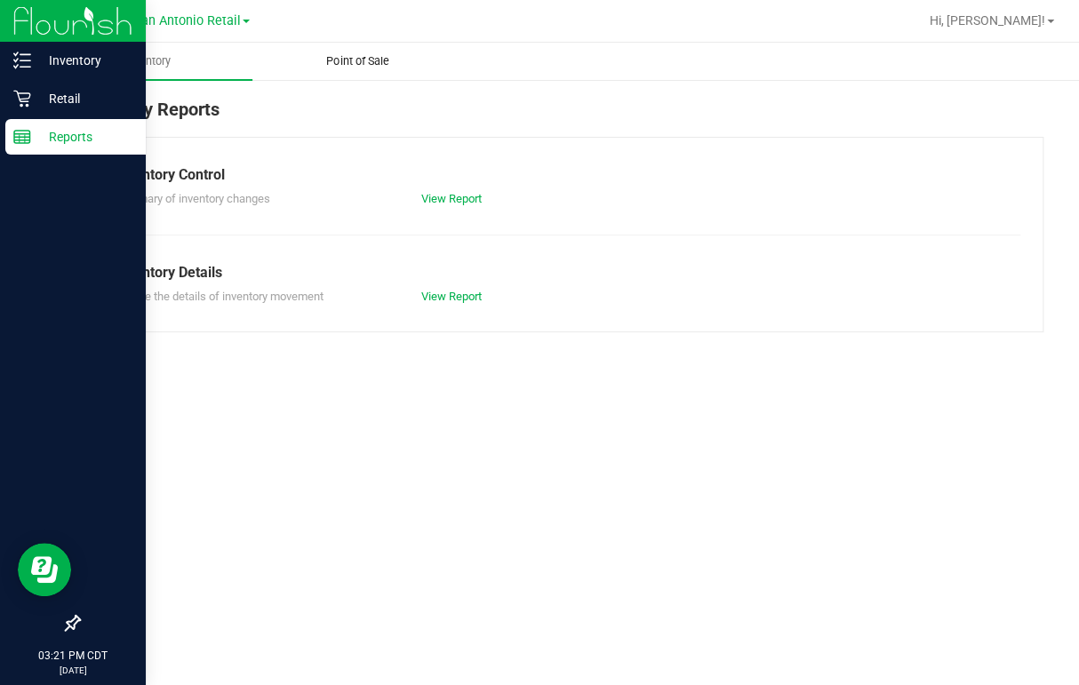
click at [339, 61] on span "Point of Sale" at bounding box center [357, 61] width 110 height 16
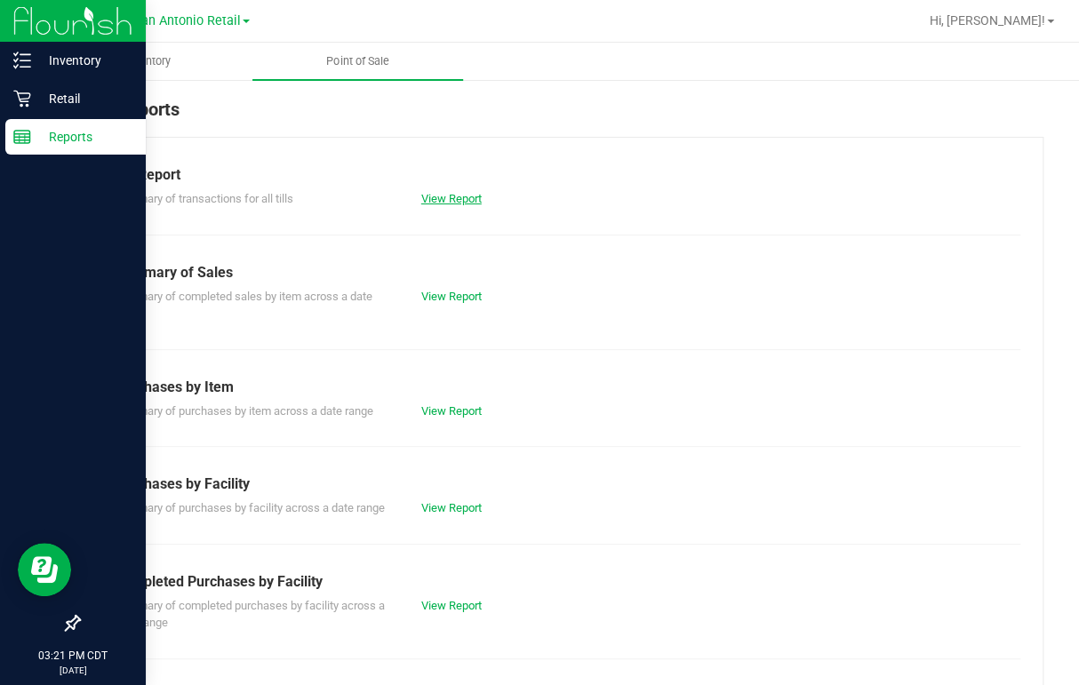
click at [429, 198] on link "View Report" at bounding box center [451, 198] width 60 height 13
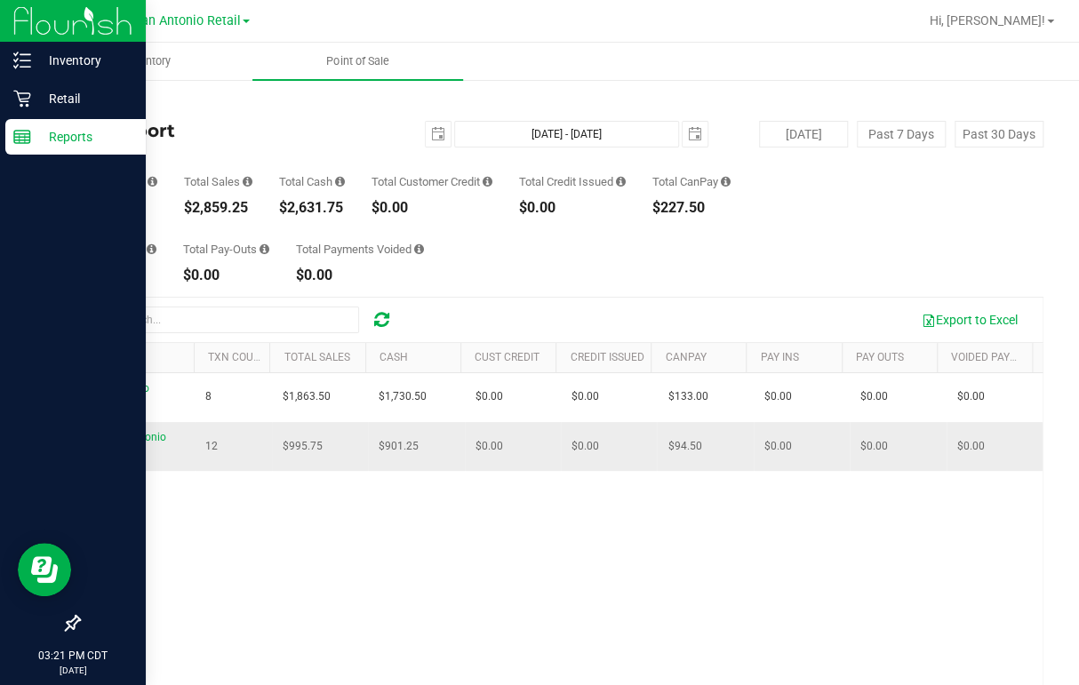
click at [153, 437] on span "Till-San Antonio Retail" at bounding box center [128, 445] width 76 height 29
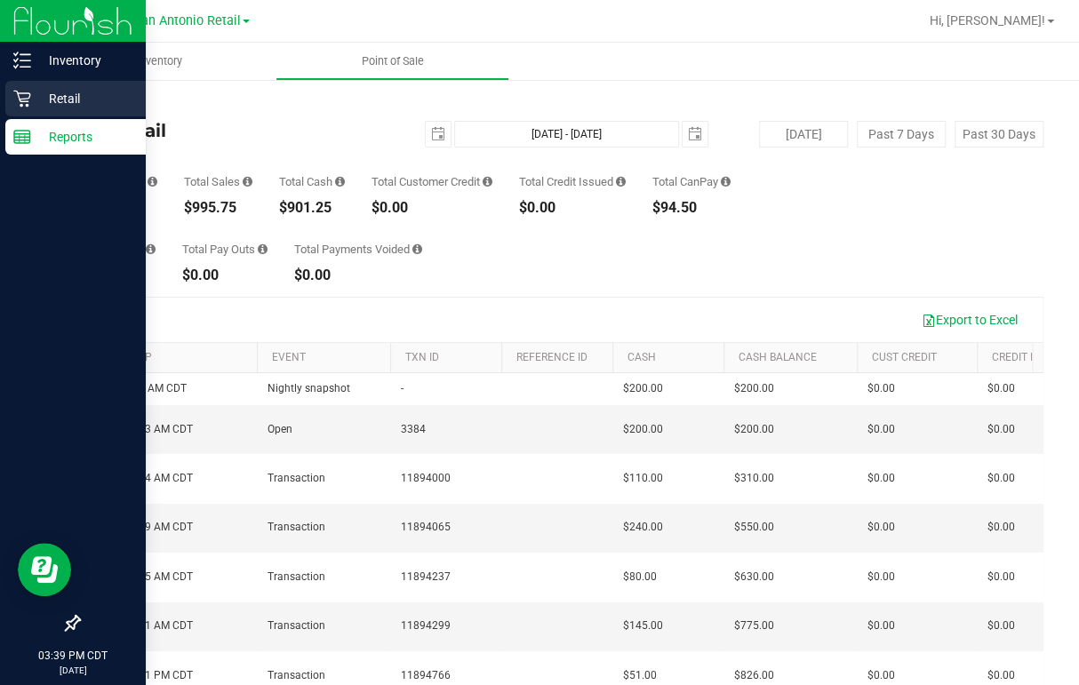
click at [20, 103] on icon at bounding box center [22, 99] width 18 height 18
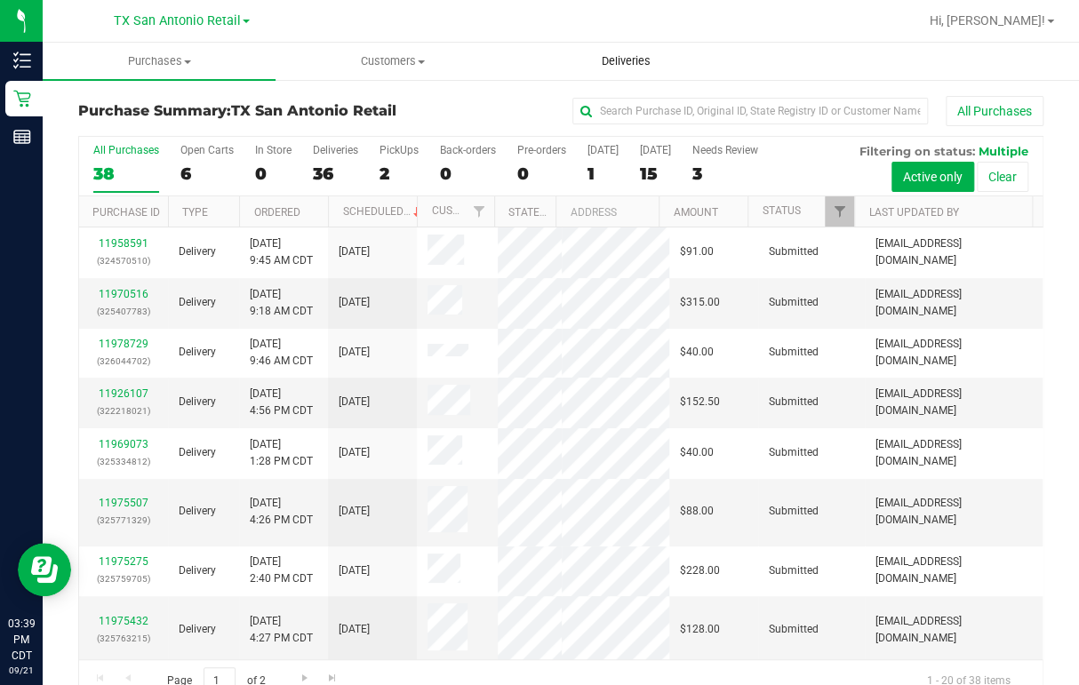
click at [594, 65] on span "Deliveries" at bounding box center [625, 61] width 97 height 16
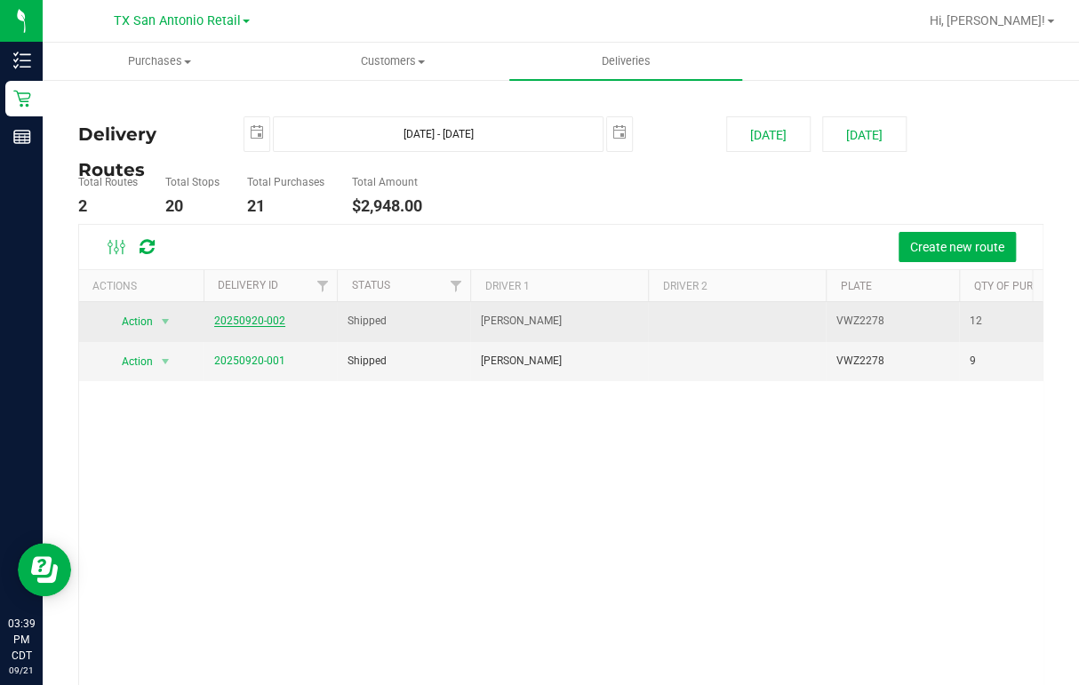
click at [243, 318] on link "20250920-002" at bounding box center [249, 321] width 71 height 12
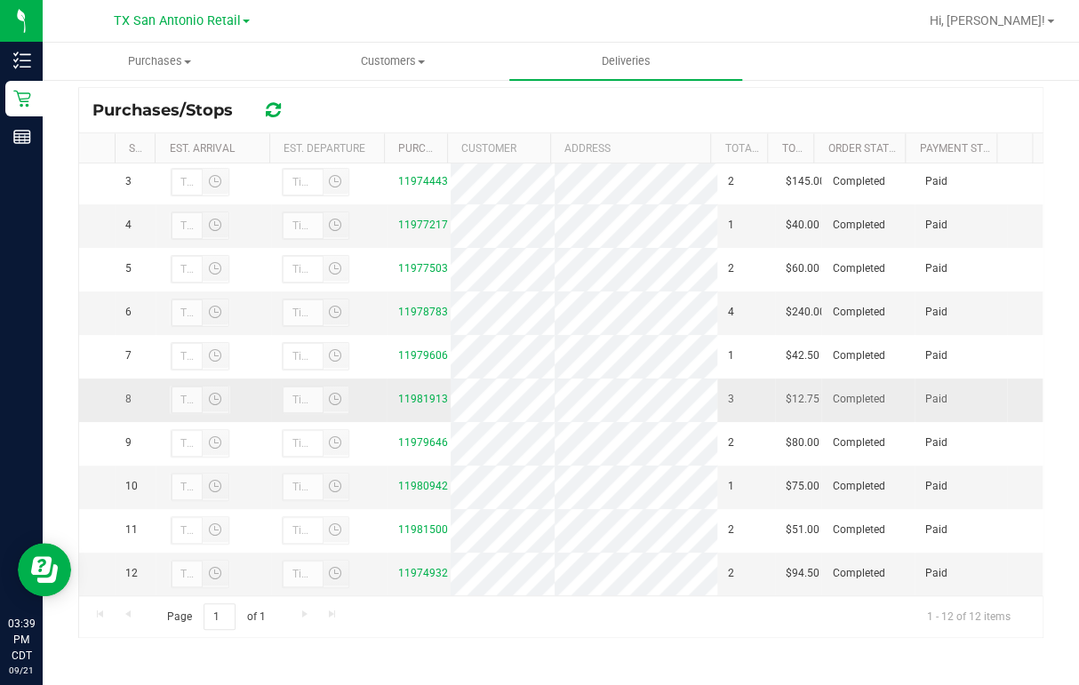
scroll to position [259, 0]
